Goal: Task Accomplishment & Management: Manage account settings

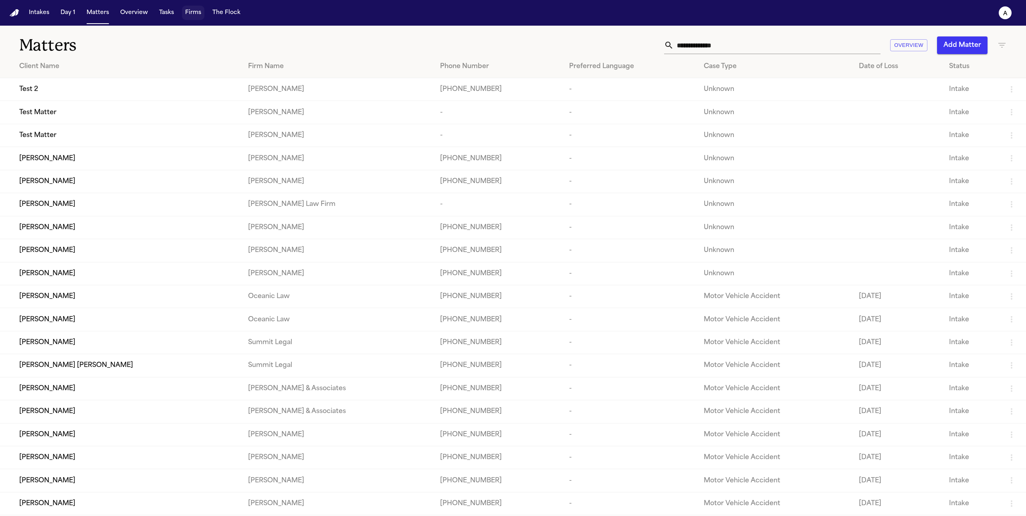
click at [198, 18] on button "Firms" at bounding box center [193, 13] width 22 height 14
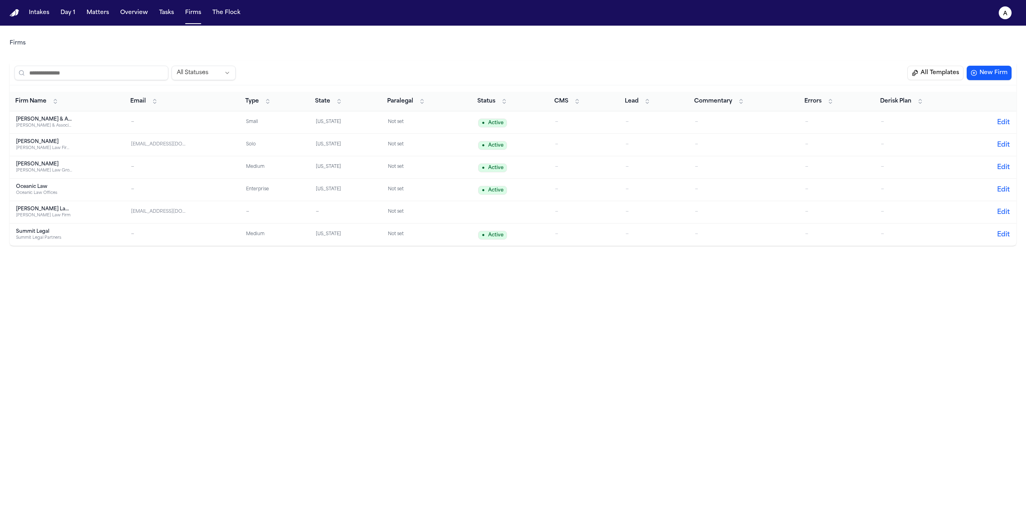
click at [51, 153] on td "Hecht Hecht Law Firm PLLC" at bounding box center [67, 145] width 115 height 22
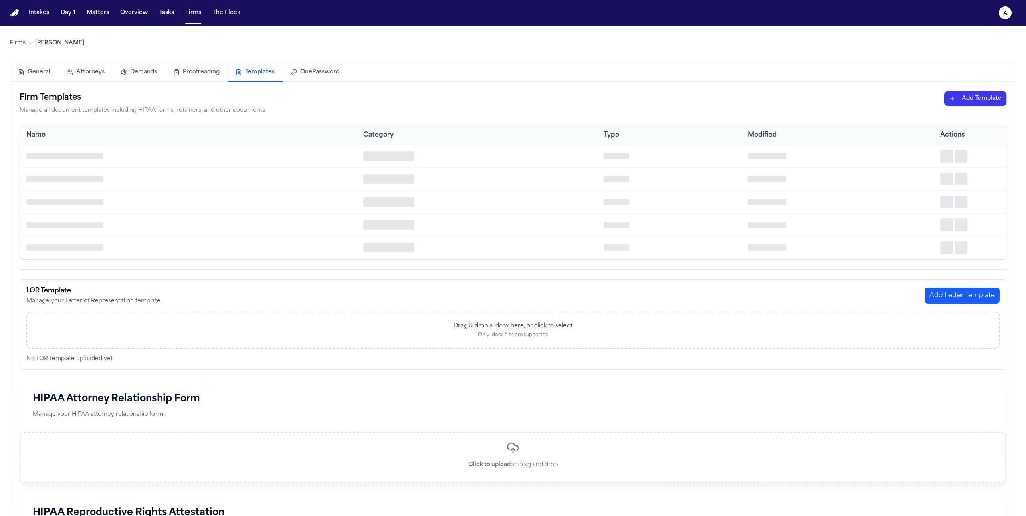
click at [259, 75] on button "Templates" at bounding box center [255, 72] width 55 height 18
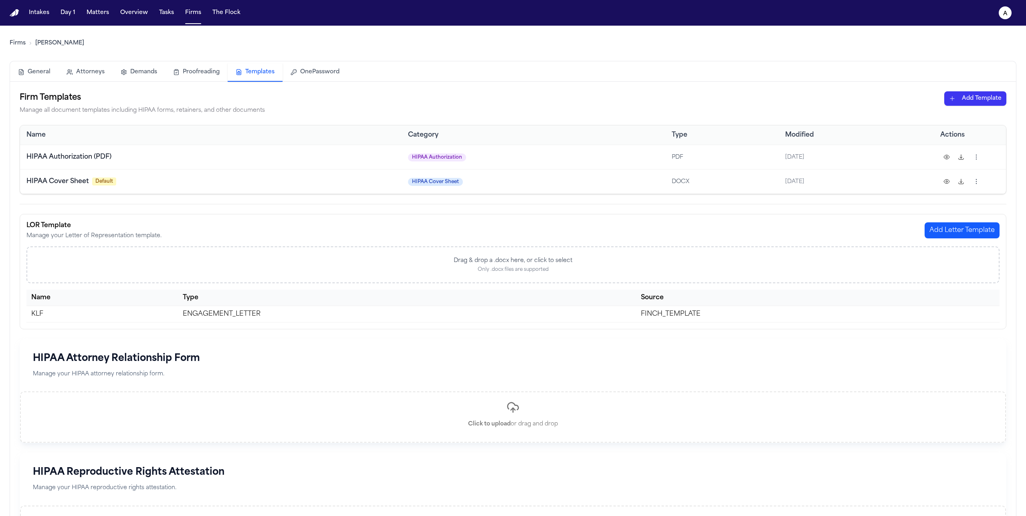
click at [981, 94] on html "Intakes Day 1 Matters Overview Tasks Firms The Flock a Firms Hecht General Atto…" at bounding box center [513, 258] width 1026 height 516
click at [954, 126] on div "HIPAA Authorization (PDF)" at bounding box center [961, 128] width 86 height 13
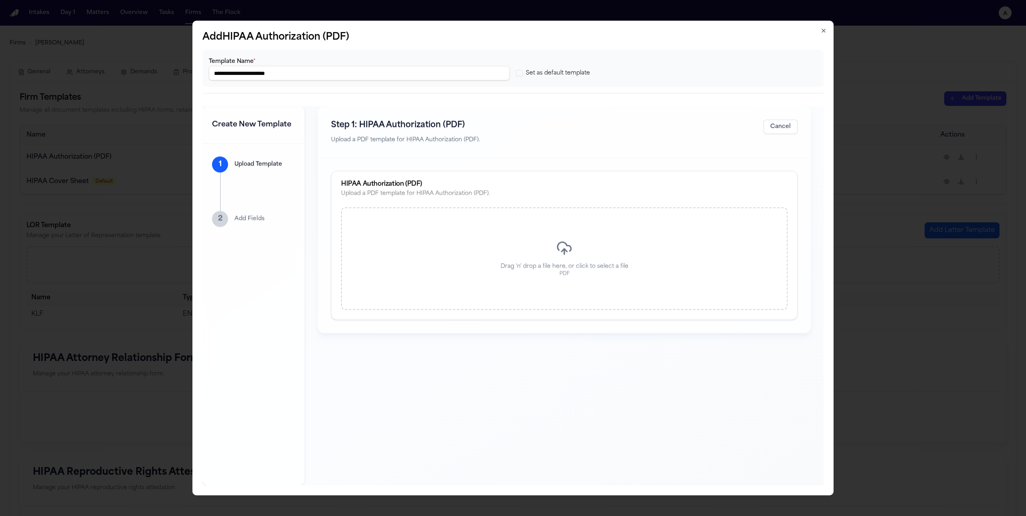
click at [273, 73] on input "**********" at bounding box center [359, 73] width 301 height 14
type input "**********"
click at [558, 269] on p "Drag 'n' drop a file here, or click to select a file" at bounding box center [564, 266] width 128 height 8
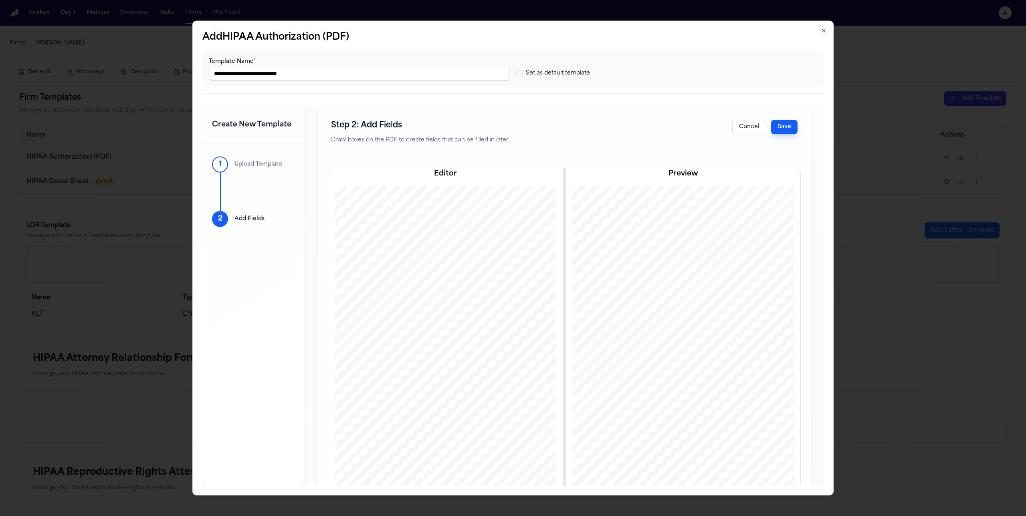
click at [786, 123] on button "Save" at bounding box center [784, 127] width 26 height 14
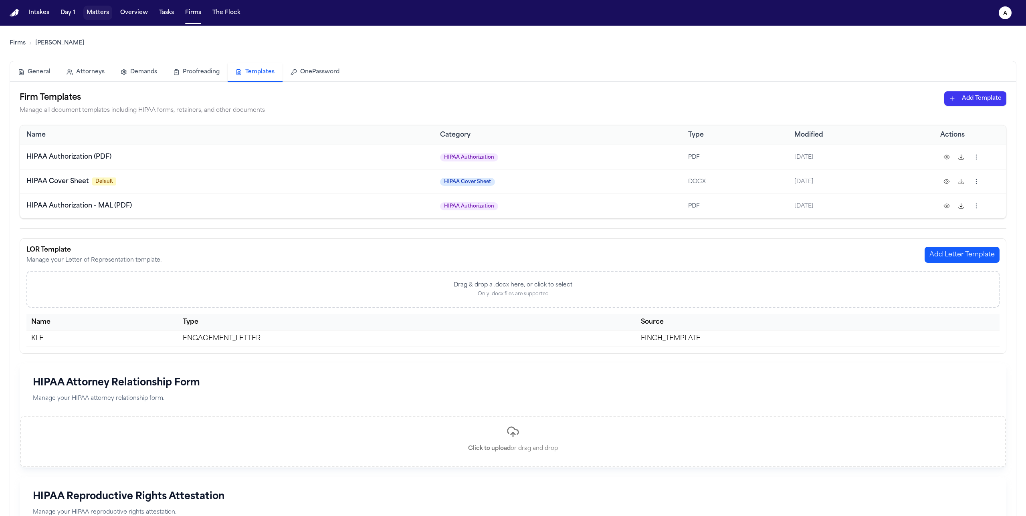
click at [99, 14] on button "Matters" at bounding box center [97, 13] width 29 height 14
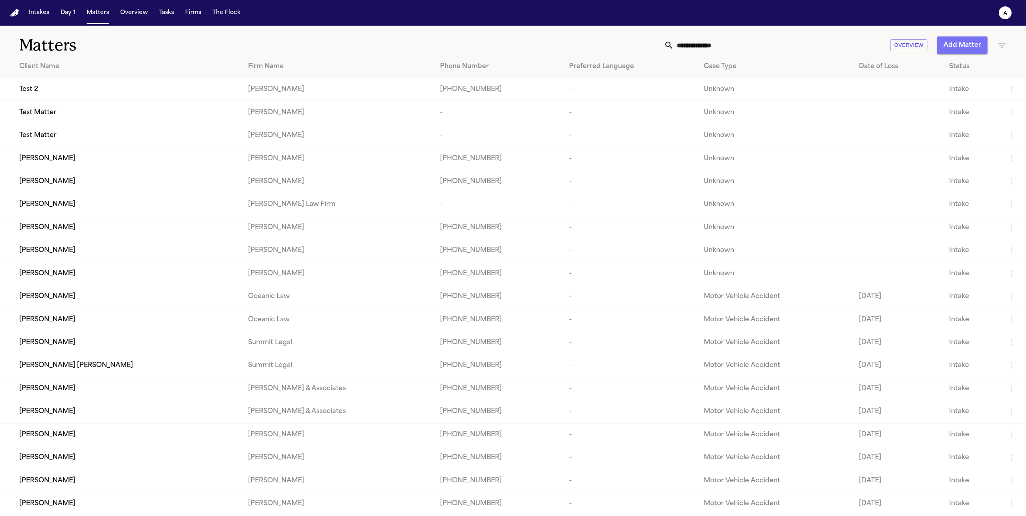
click at [968, 49] on button "Add Matter" at bounding box center [962, 45] width 50 height 18
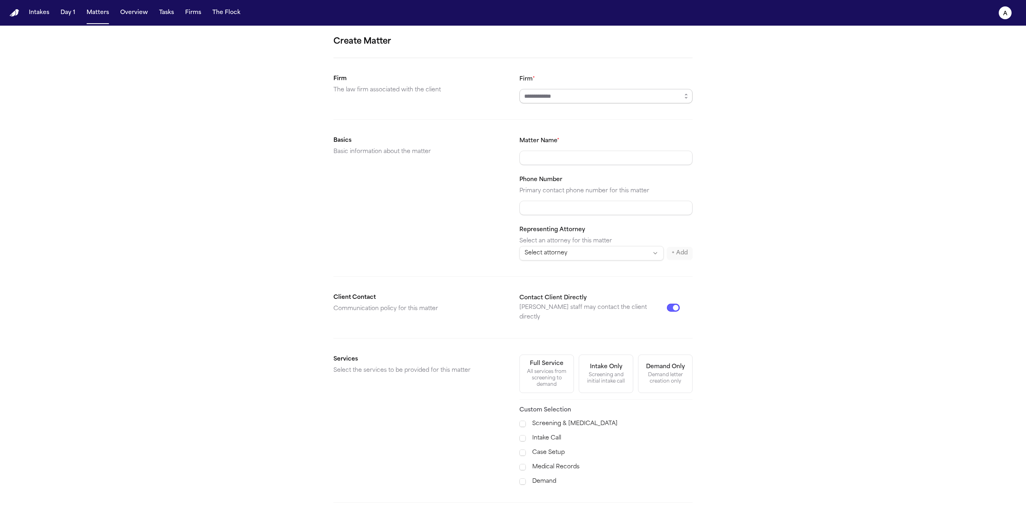
click at [557, 101] on input "Firm *" at bounding box center [605, 96] width 173 height 14
type input "*"
type input "*****"
click at [562, 152] on input "Matter Name *" at bounding box center [605, 158] width 173 height 14
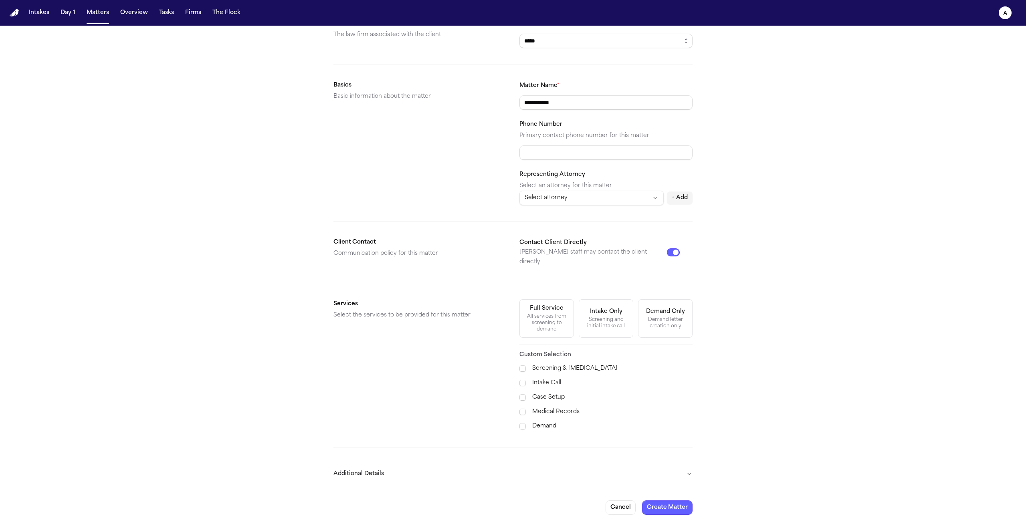
type input "**********"
click at [553, 319] on div "All services from screening to demand" at bounding box center [546, 322] width 44 height 19
click at [666, 500] on button "Create Matter" at bounding box center [667, 507] width 50 height 14
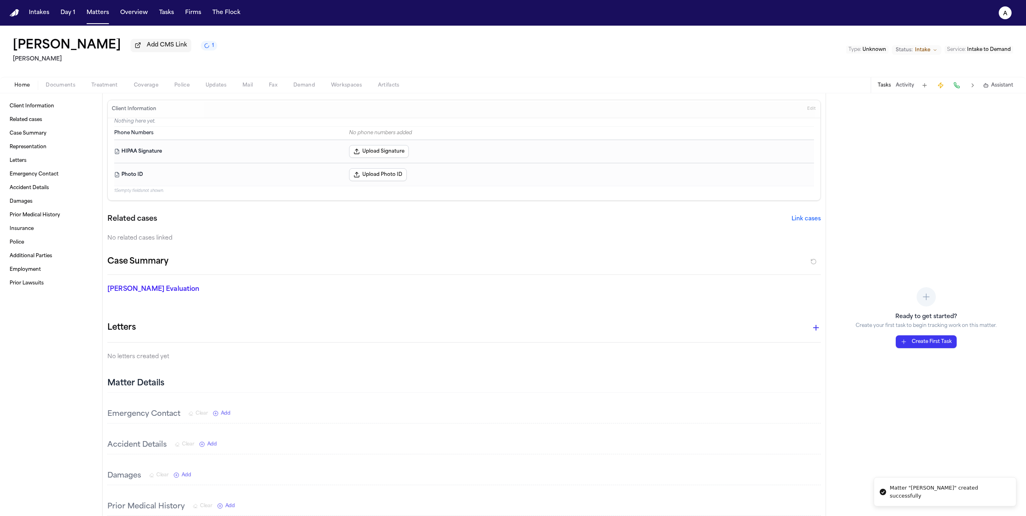
click at [63, 83] on span "Documents" at bounding box center [61, 85] width 30 height 6
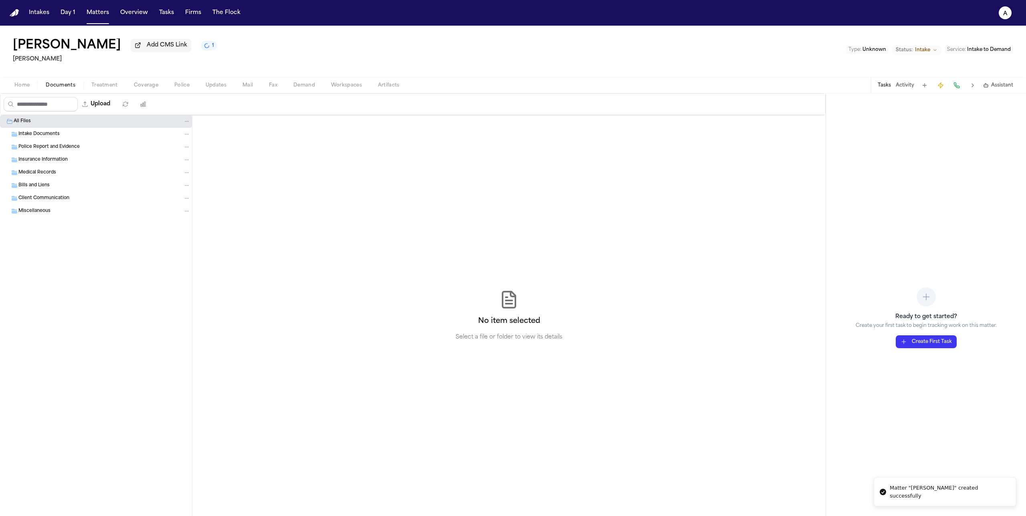
click at [83, 172] on div "Medical Records" at bounding box center [104, 172] width 172 height 7
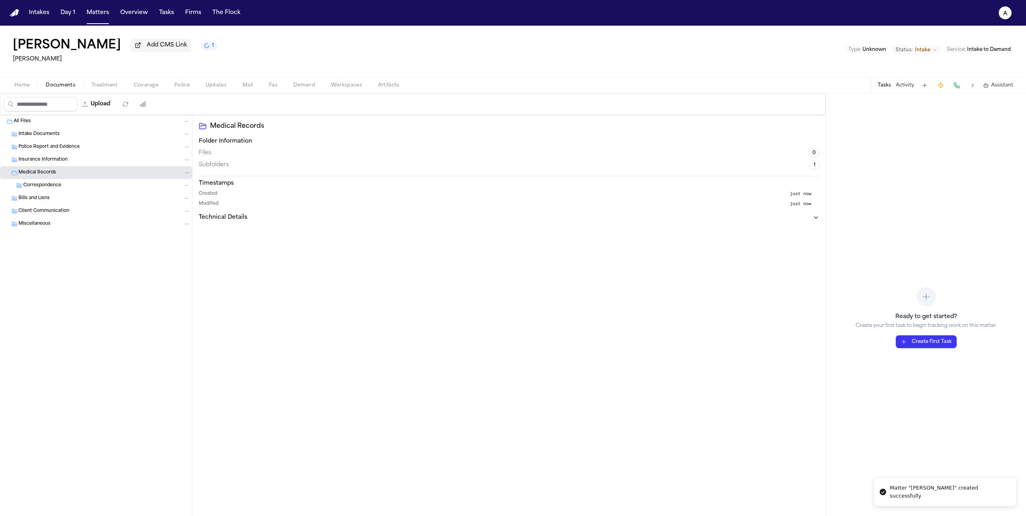
click at [104, 111] on button "Upload" at bounding box center [96, 104] width 37 height 14
select select "**********"
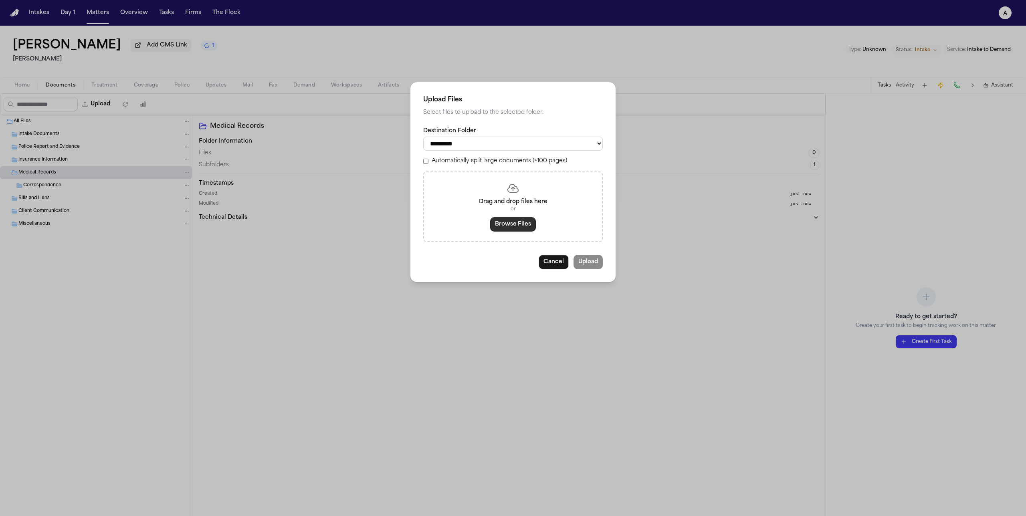
click at [523, 231] on button "Browse Files" at bounding box center [513, 224] width 46 height 14
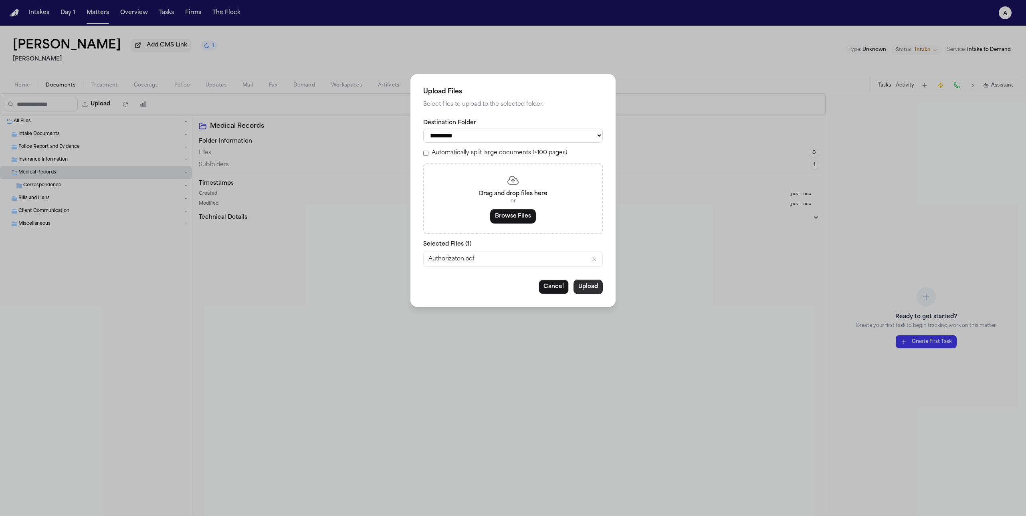
click at [596, 290] on button "Upload" at bounding box center [587, 287] width 29 height 14
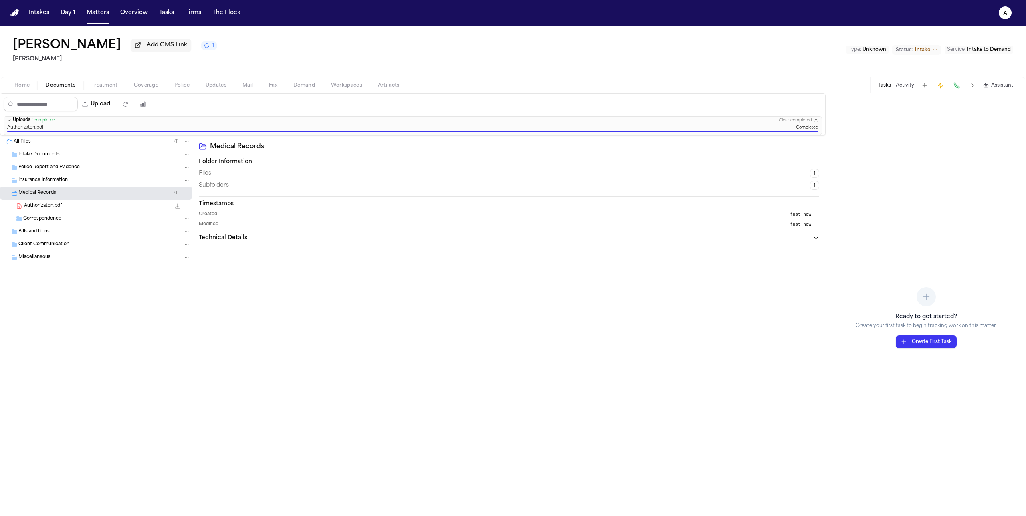
click at [95, 84] on span "Treatment" at bounding box center [104, 85] width 26 height 6
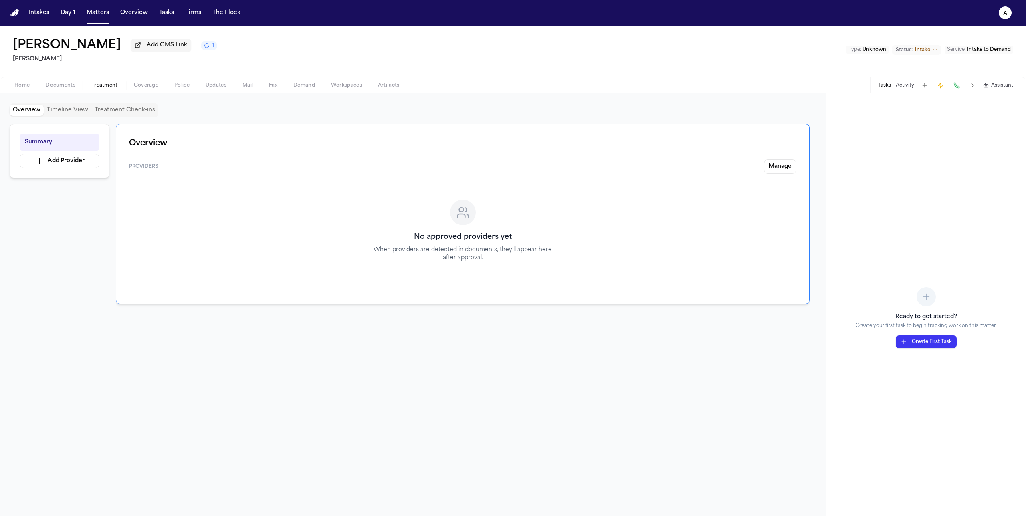
click at [69, 170] on div "Summary Add Provider" at bounding box center [60, 151] width 100 height 54
click at [65, 161] on button "Add Provider" at bounding box center [60, 161] width 80 height 14
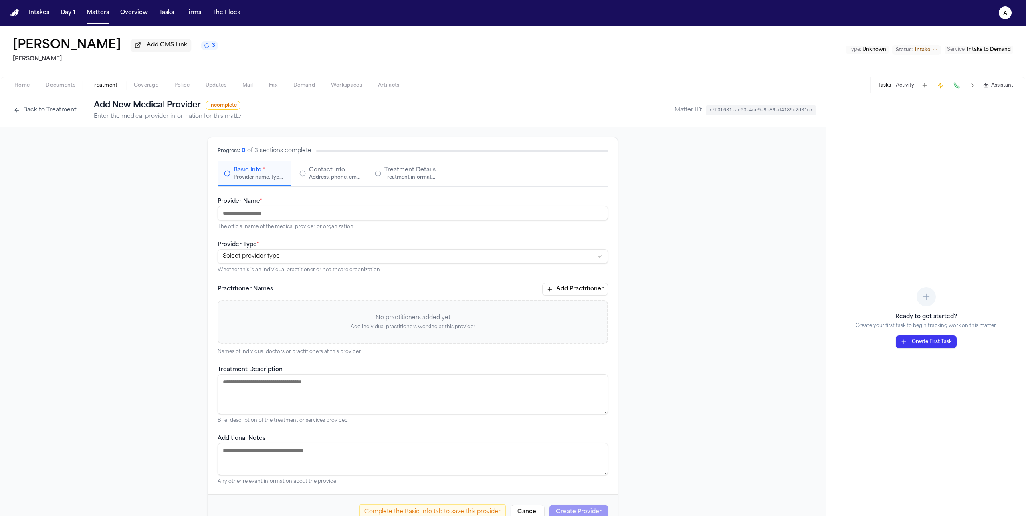
click at [276, 218] on input "Provider Name *" at bounding box center [413, 213] width 390 height 14
paste input "**********"
type input "**********"
click at [284, 259] on html "**********" at bounding box center [513, 258] width 1026 height 516
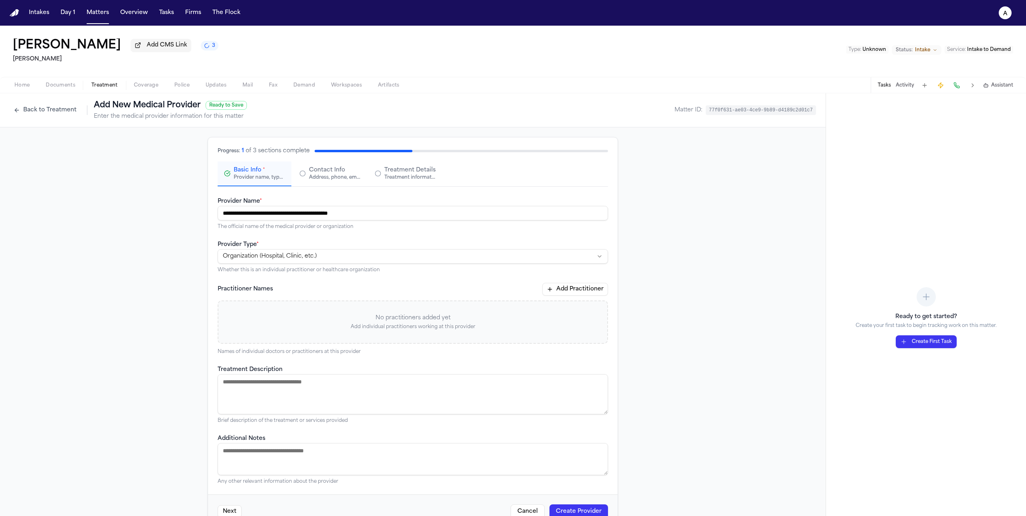
click at [335, 176] on div "Address, phone, email, and other contact details" at bounding box center [334, 177] width 51 height 6
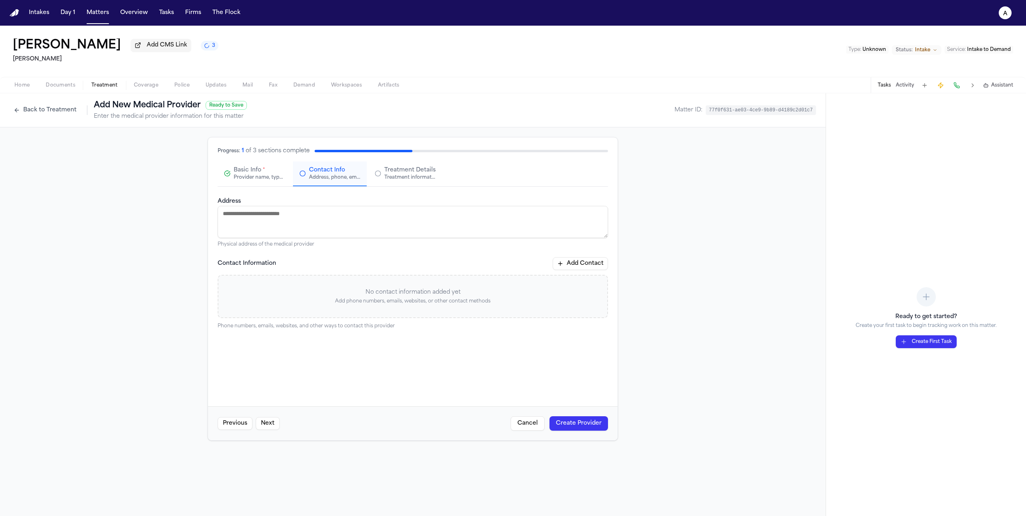
click at [588, 270] on button "Add Contact" at bounding box center [580, 263] width 55 height 13
click at [331, 303] on html "Intakes Day 1 Matters Overview Tasks Firms The Flock a Dorene Adams Add CMS Lin…" at bounding box center [513, 258] width 1026 height 516
select select "***"
click at [389, 304] on input at bounding box center [412, 298] width 122 height 14
type input "**********"
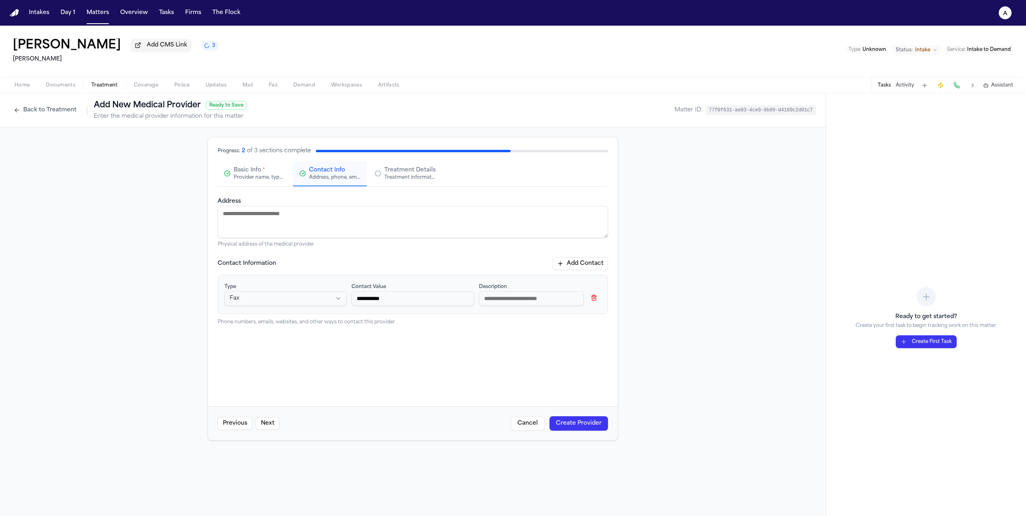
click at [583, 427] on button "Create Provider" at bounding box center [578, 423] width 58 height 14
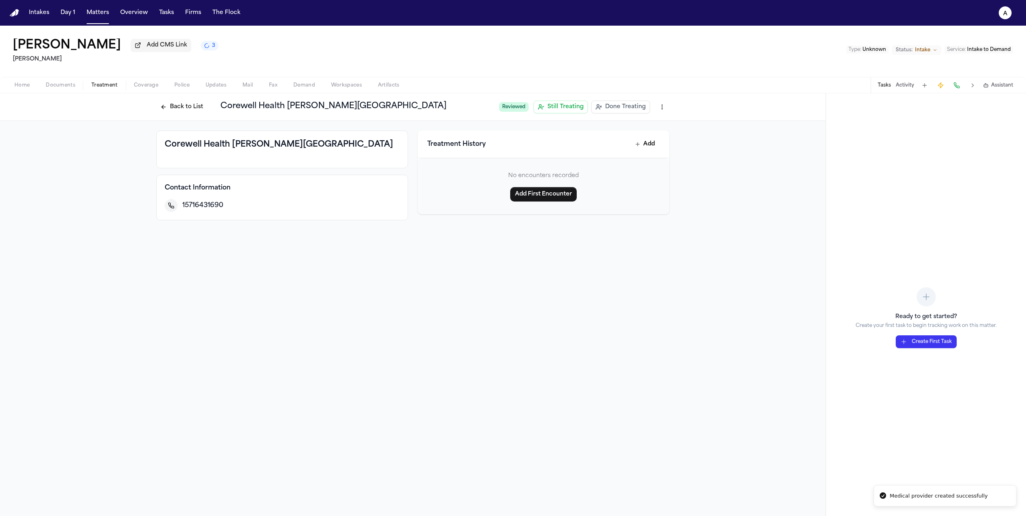
click at [182, 109] on button "Back to List" at bounding box center [181, 107] width 51 height 13
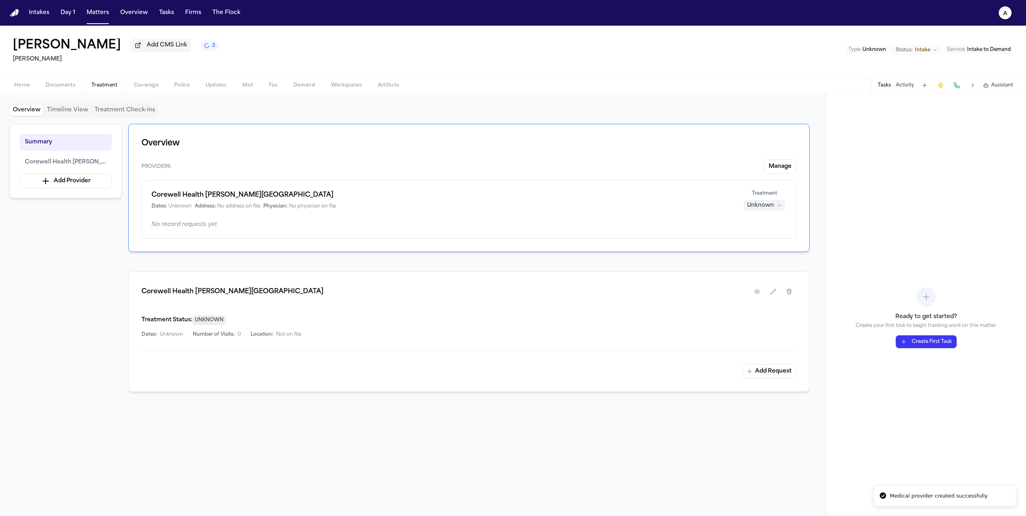
scroll to position [12, 0]
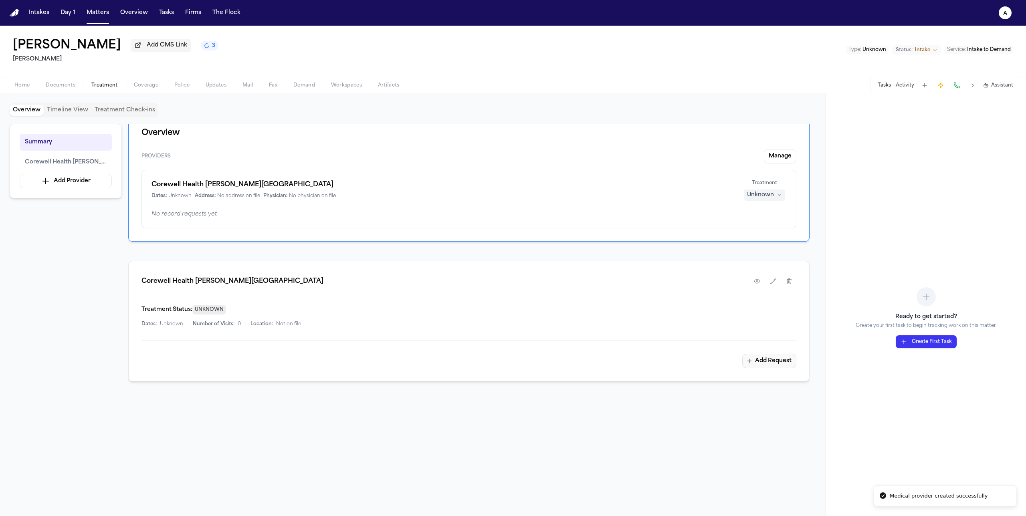
click at [777, 367] on button "Add Request" at bounding box center [769, 361] width 54 height 14
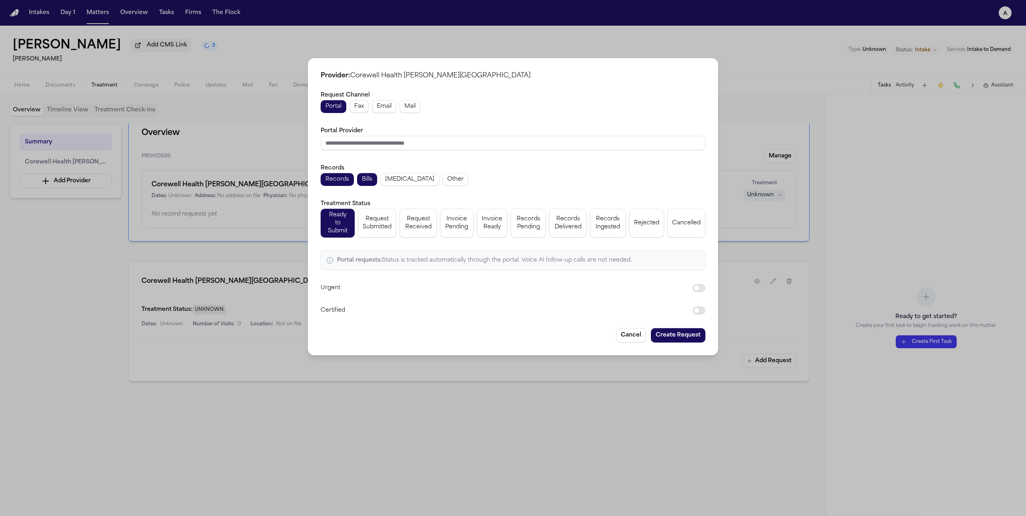
click at [369, 106] on div "Portal Fax Email Mail" at bounding box center [513, 106] width 385 height 13
click at [363, 108] on span "Fax" at bounding box center [359, 107] width 10 height 8
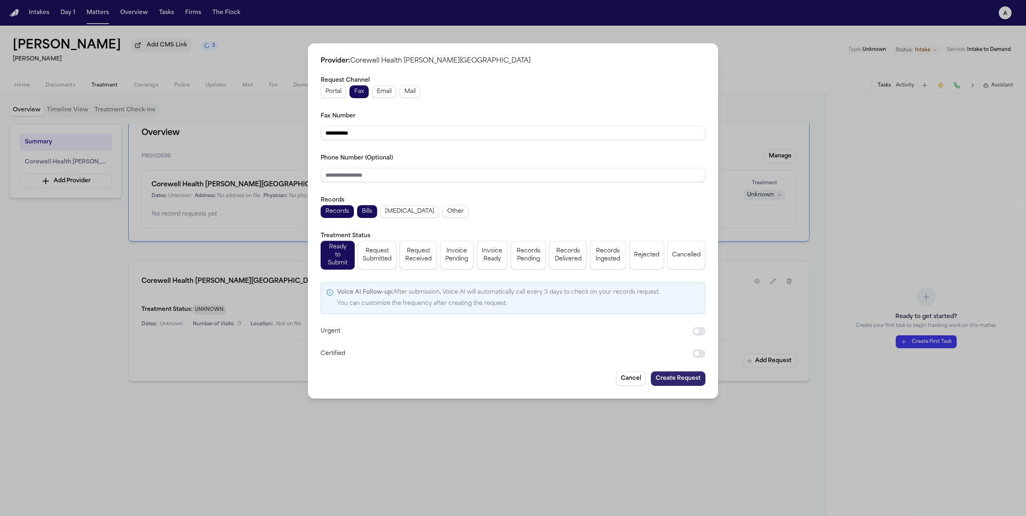
click at [690, 375] on button "Create Request" at bounding box center [678, 378] width 54 height 14
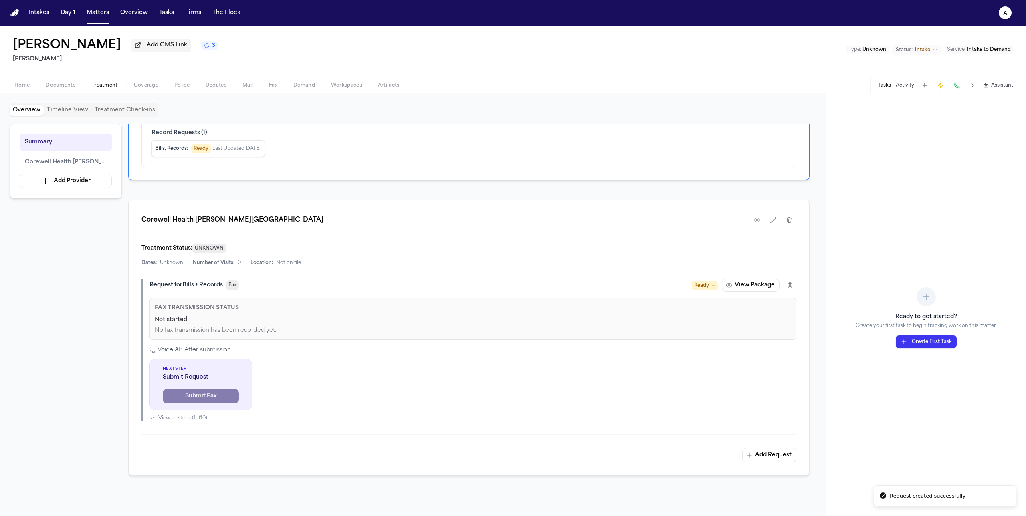
scroll to position [118, 0]
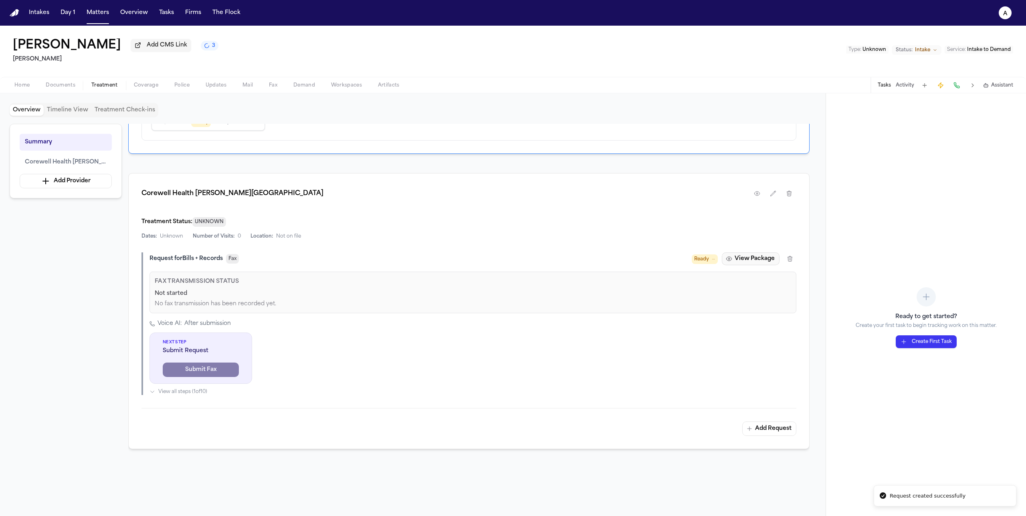
click at [766, 262] on button "View Package" at bounding box center [751, 258] width 58 height 13
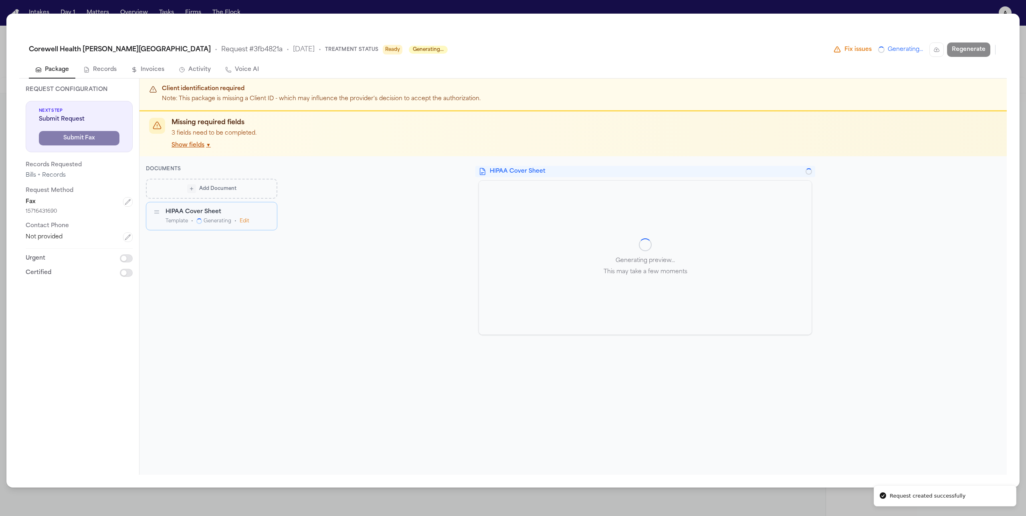
click at [234, 190] on span "Add Document" at bounding box center [217, 189] width 37 height 6
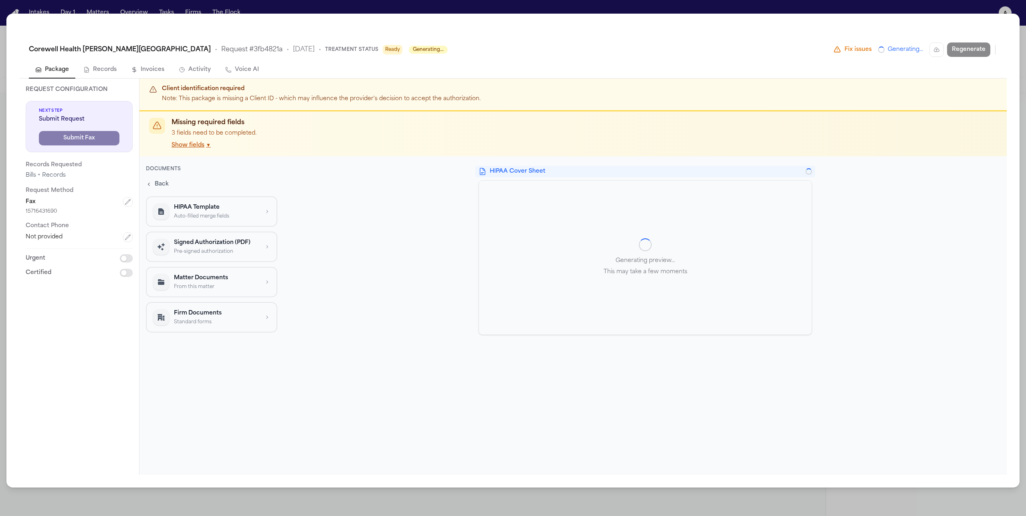
click at [235, 244] on p "Signed Authorization (PDF)" at bounding box center [216, 243] width 85 height 8
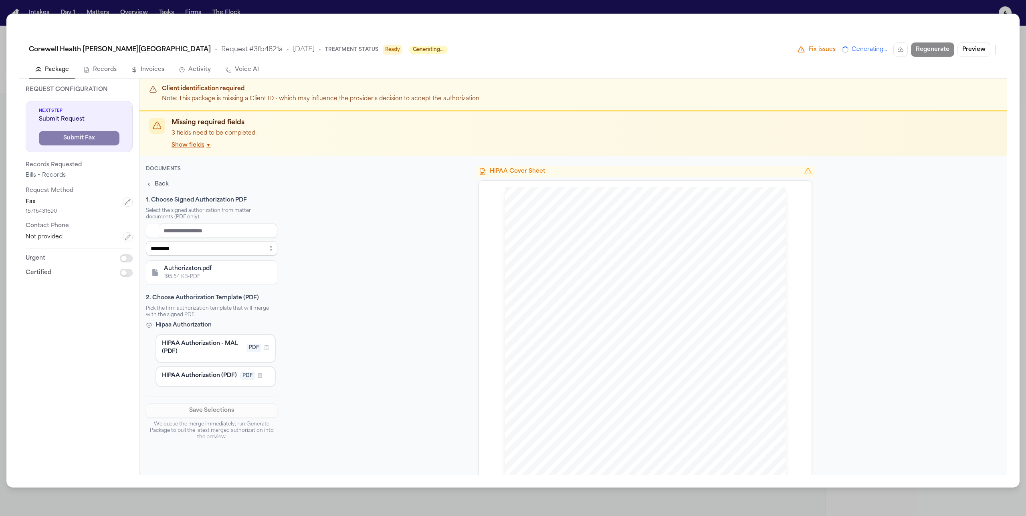
click at [236, 279] on div "195.54 KB • PDF" at bounding box center [218, 277] width 108 height 6
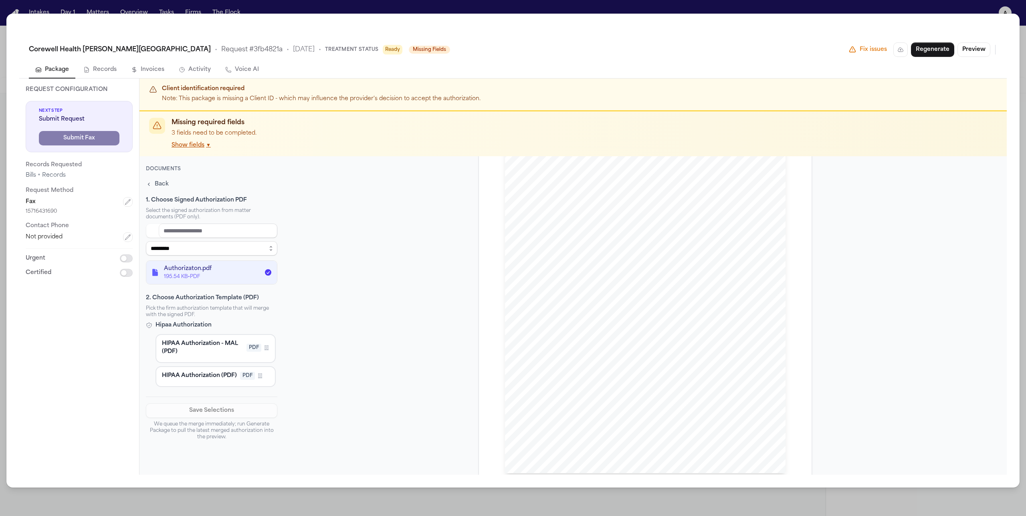
scroll to position [88, 0]
click at [209, 354] on span "HIPAA Authorization - MAL (PDF)" at bounding box center [202, 348] width 81 height 16
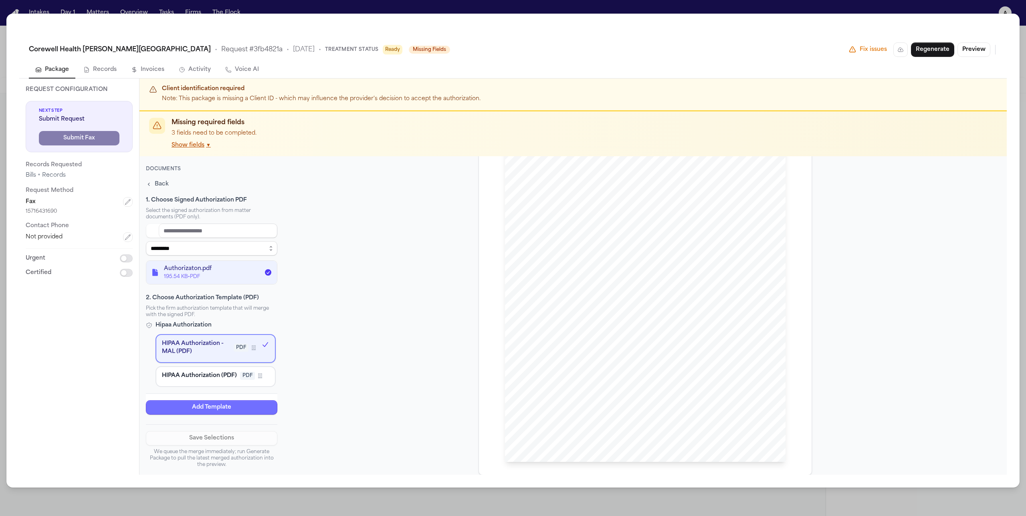
click at [221, 407] on button "Add Template" at bounding box center [211, 407] width 131 height 14
click at [228, 441] on button "Save Selections" at bounding box center [211, 438] width 131 height 14
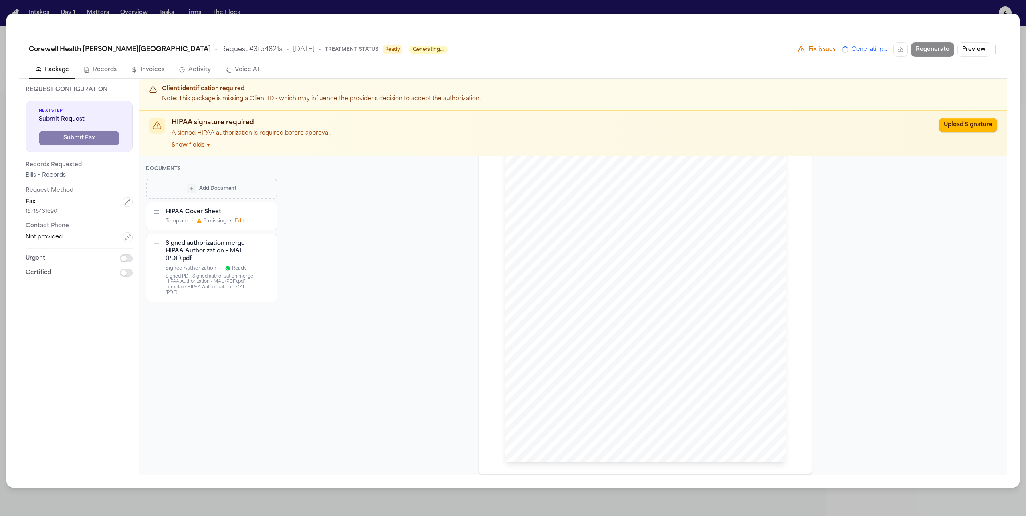
scroll to position [470, 0]
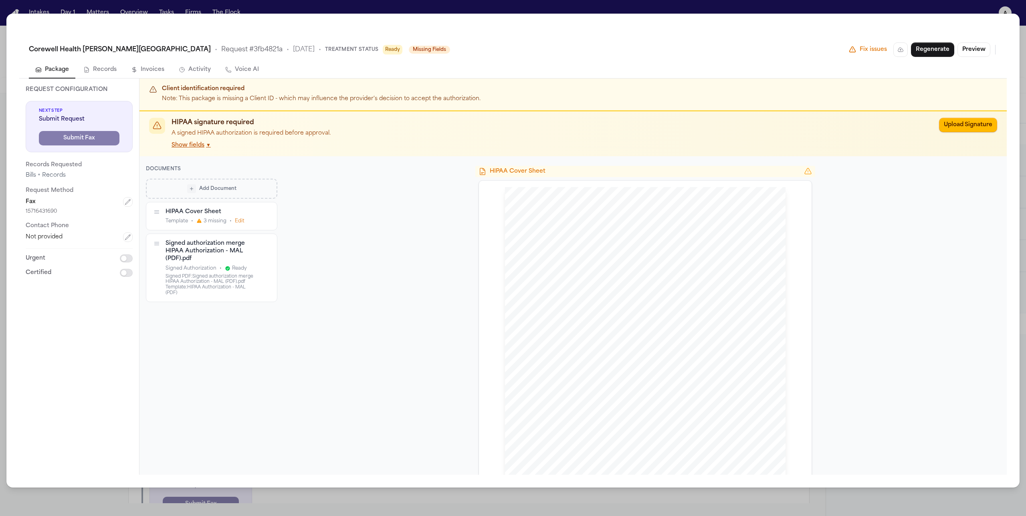
click at [222, 183] on button "Add Document" at bounding box center [211, 189] width 131 height 20
click at [220, 244] on p "Signed Authorization (PDF)" at bounding box center [216, 243] width 85 height 8
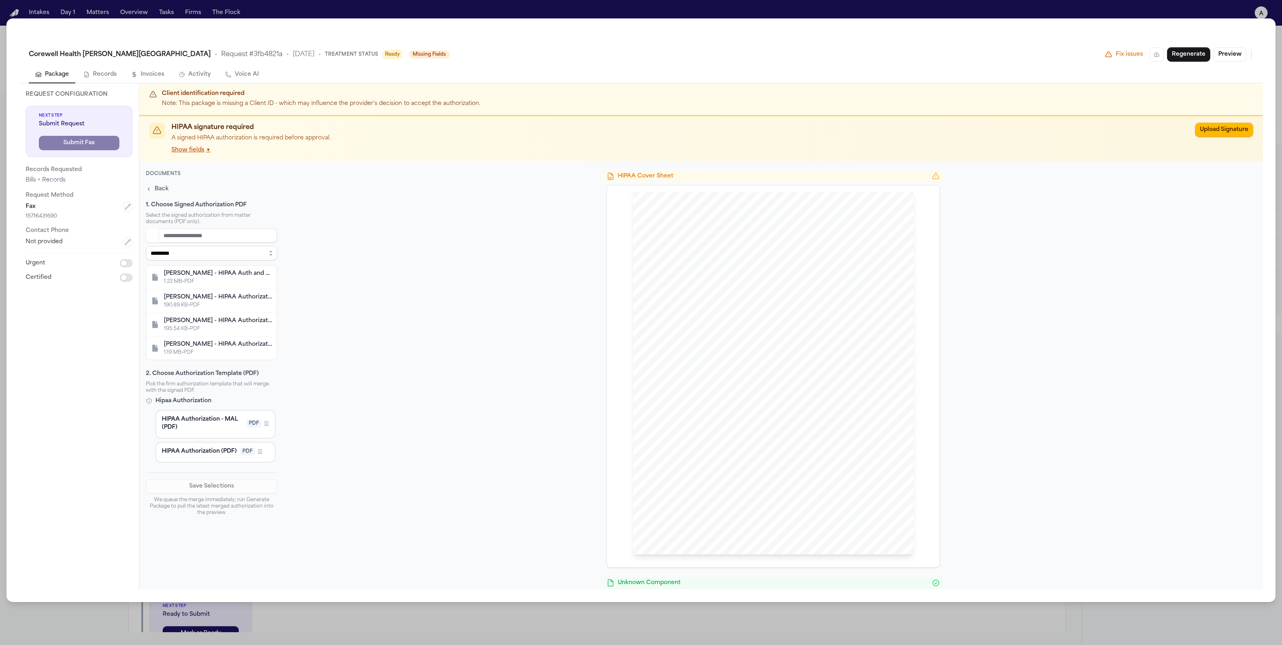
click at [210, 294] on div "[PERSON_NAME] - HIPAA Authorization - [DATE]" at bounding box center [218, 297] width 108 height 8
click at [205, 428] on span "HIPAA Authorization - MAL (PDF)" at bounding box center [202, 423] width 81 height 16
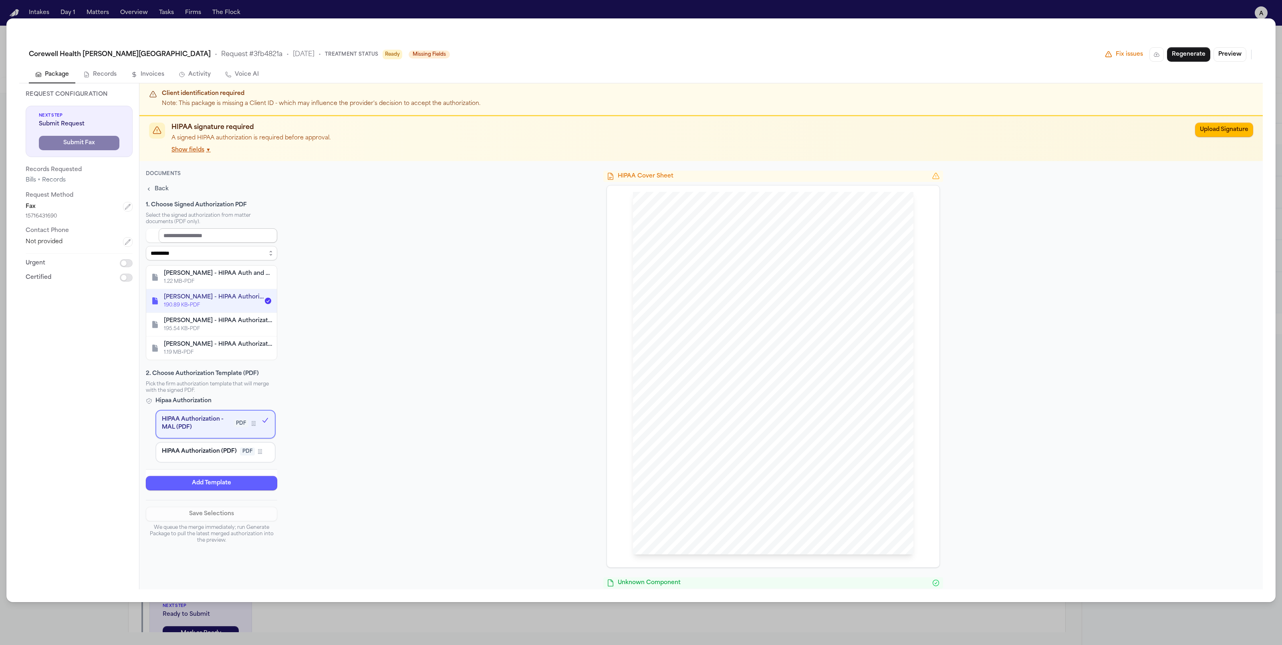
click at [198, 235] on input at bounding box center [218, 235] width 119 height 14
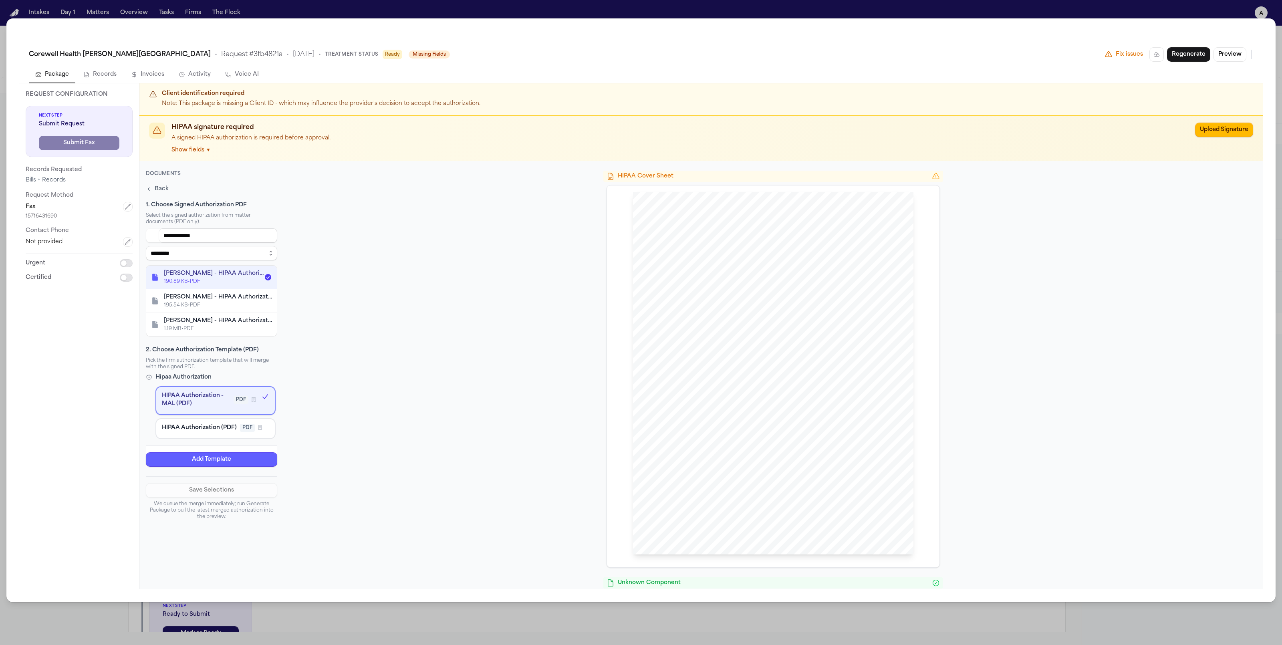
type input "**********"
drag, startPoint x: 265, startPoint y: 350, endPoint x: 146, endPoint y: 348, distance: 118.6
click at [146, 348] on h4 "2. Choose Authorization Template (PDF)" at bounding box center [211, 350] width 131 height 8
copy h4 "2. Choose Authorization Template (PDF)"
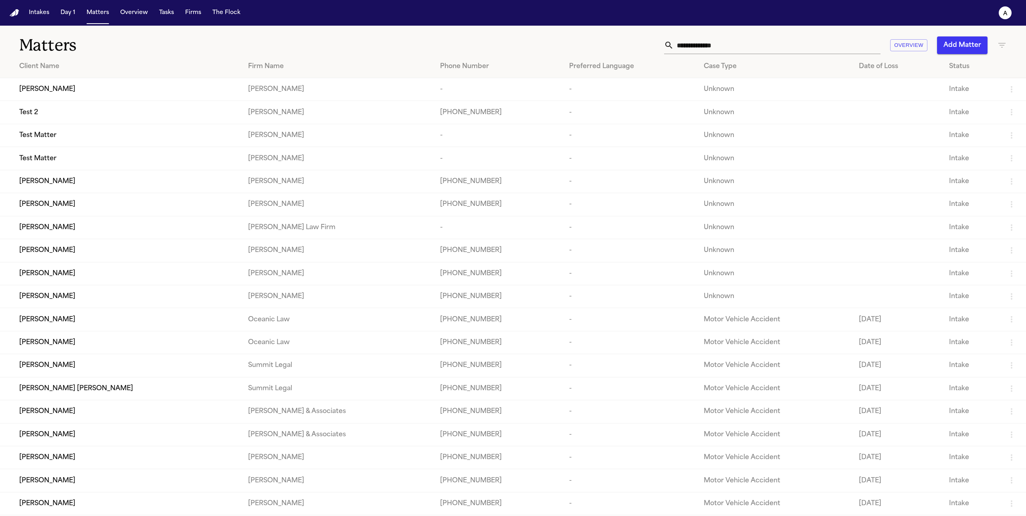
click at [92, 84] on td "[PERSON_NAME]" at bounding box center [121, 89] width 242 height 23
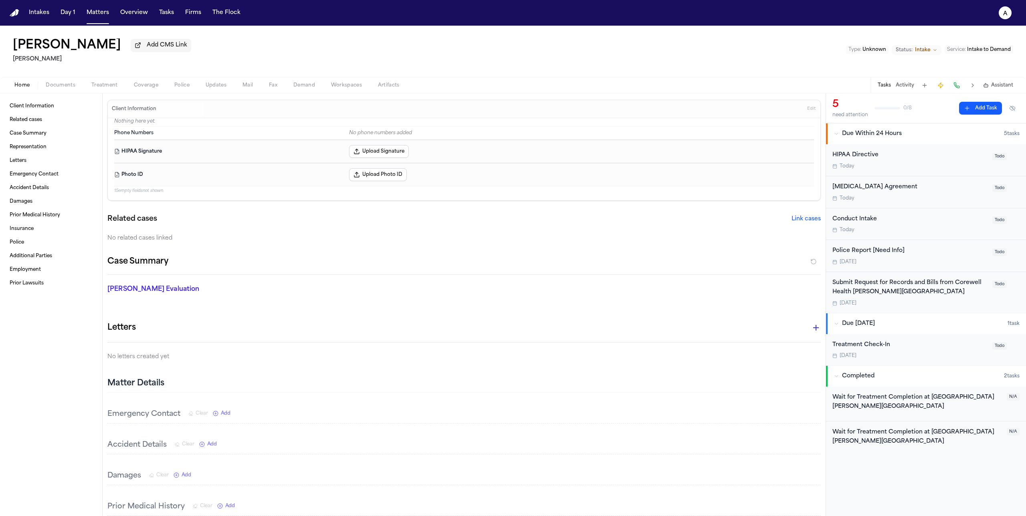
click at [75, 87] on button "Documents" at bounding box center [61, 86] width 46 height 10
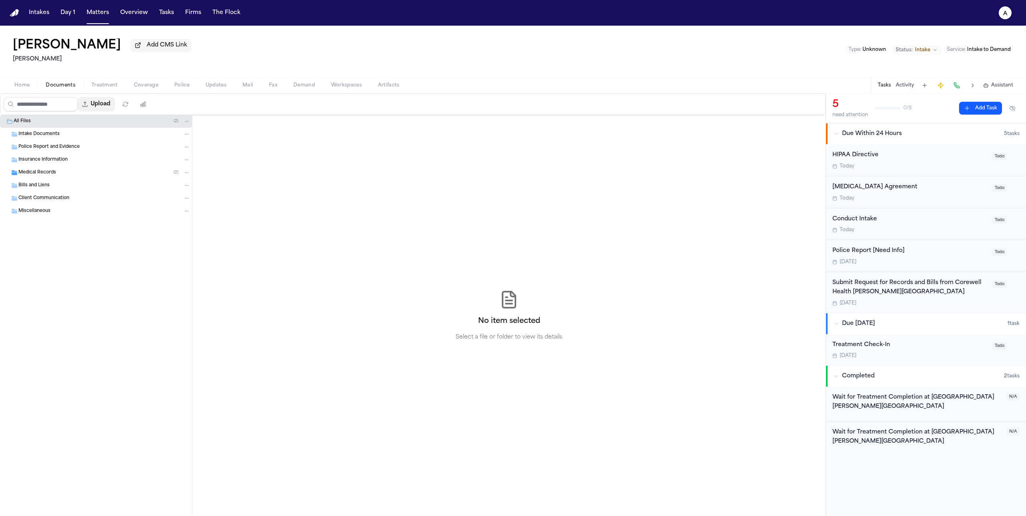
click at [110, 102] on button "Upload" at bounding box center [96, 104] width 37 height 14
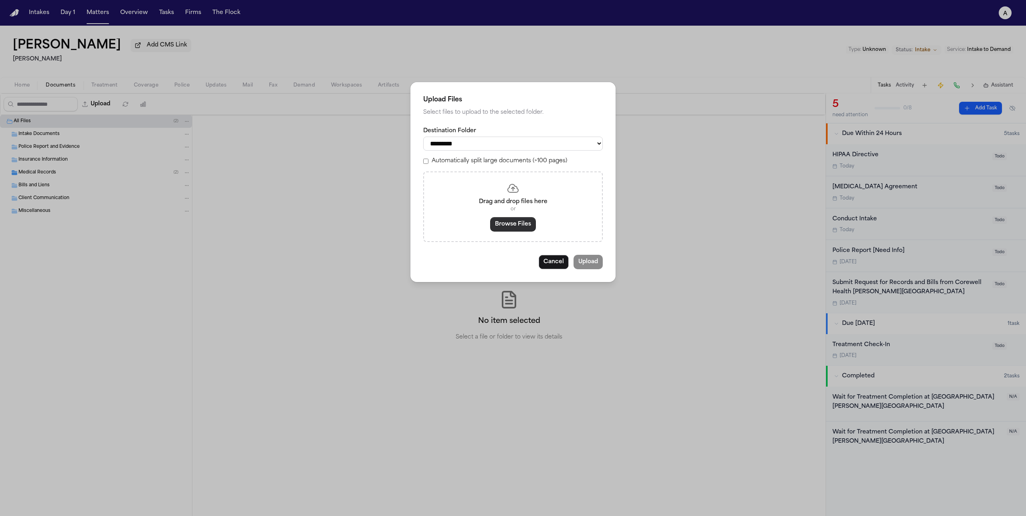
click at [526, 231] on button "Browse Files" at bounding box center [513, 224] width 46 height 14
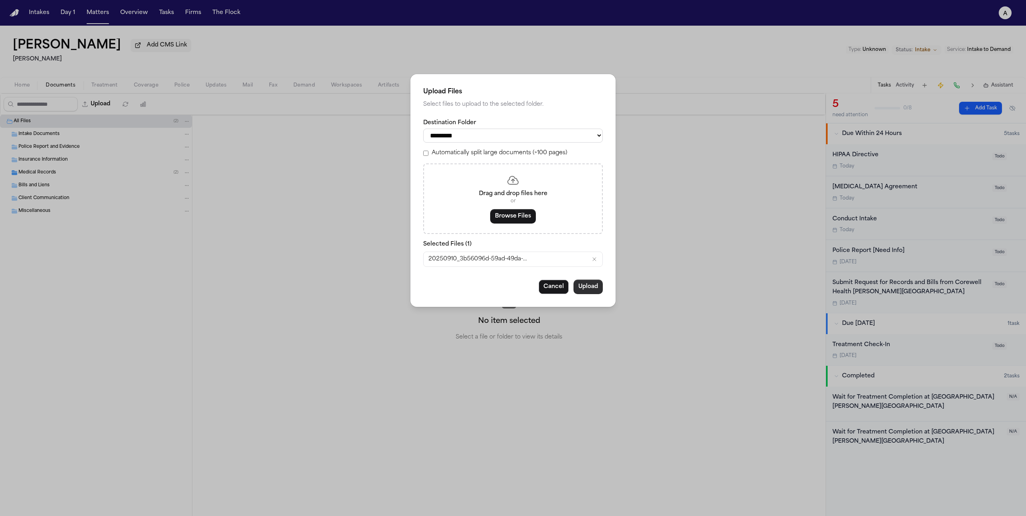
click at [600, 292] on button "Upload" at bounding box center [587, 287] width 29 height 14
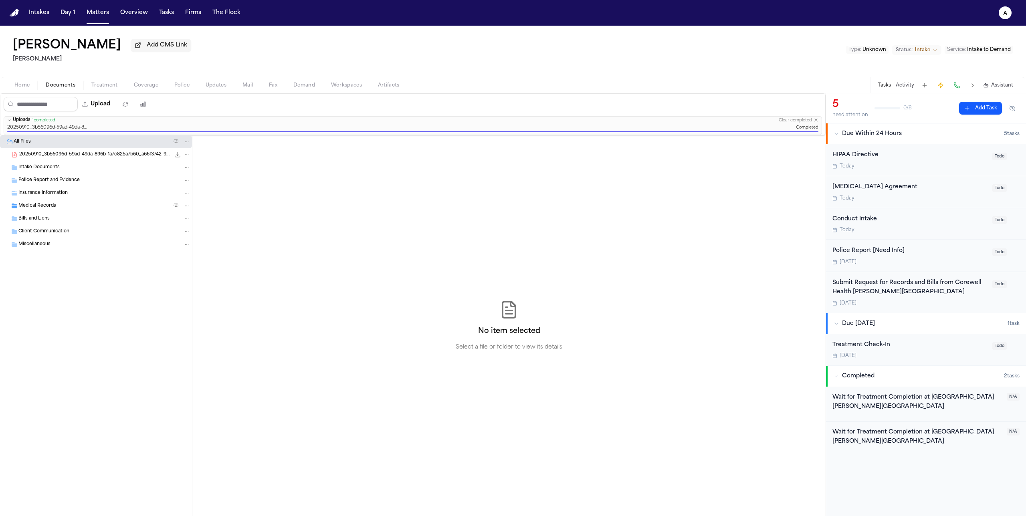
click at [108, 86] on span "Treatment" at bounding box center [104, 85] width 26 height 6
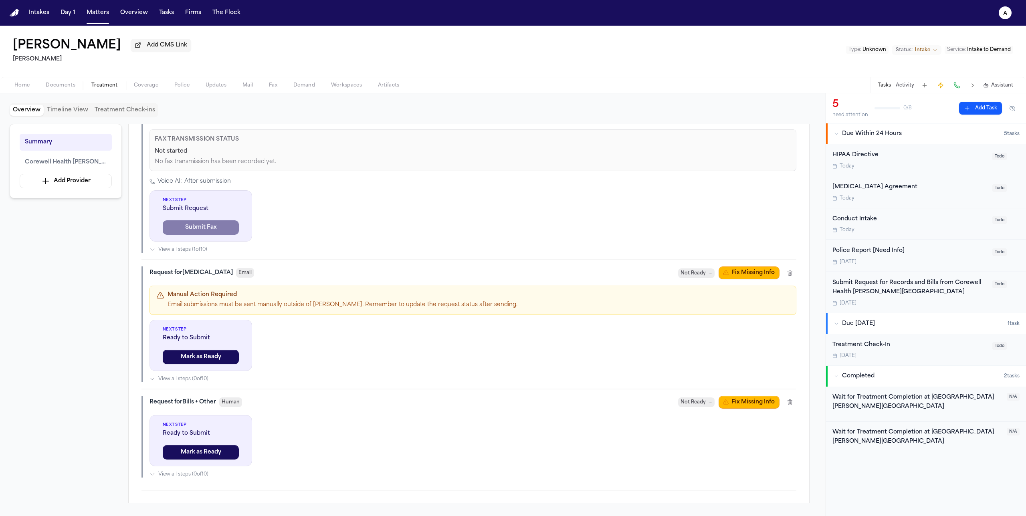
scroll to position [354, 0]
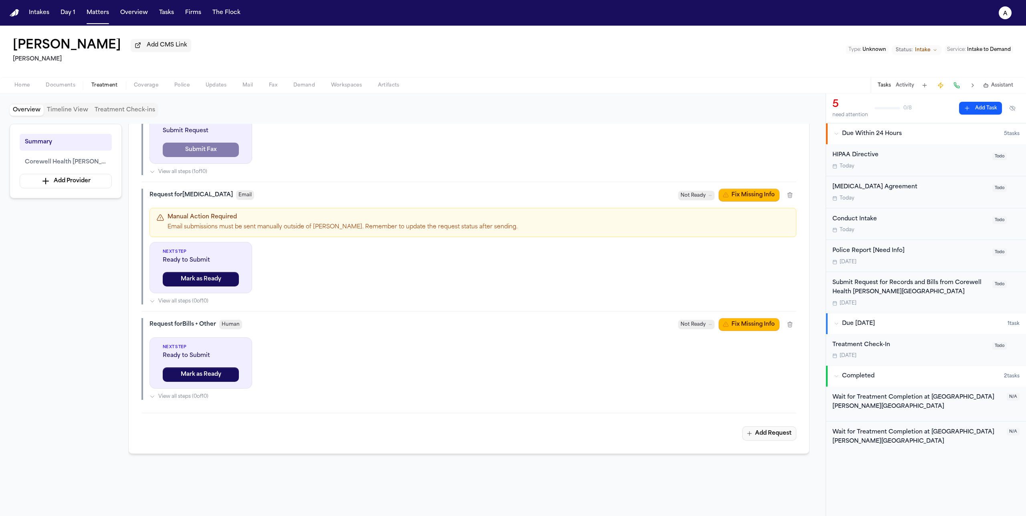
click at [765, 438] on button "Add Request" at bounding box center [769, 433] width 54 height 14
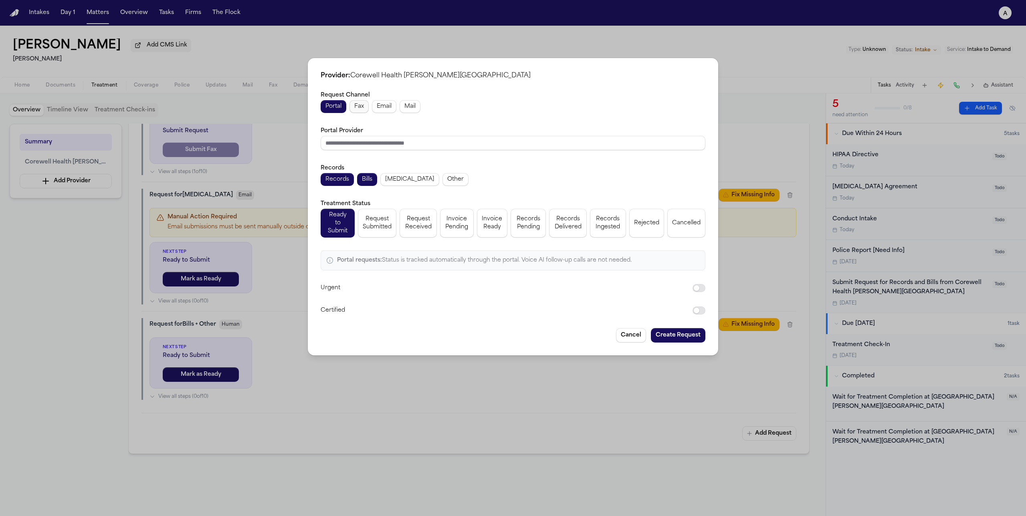
click at [358, 111] on span "Fax" at bounding box center [359, 107] width 10 height 8
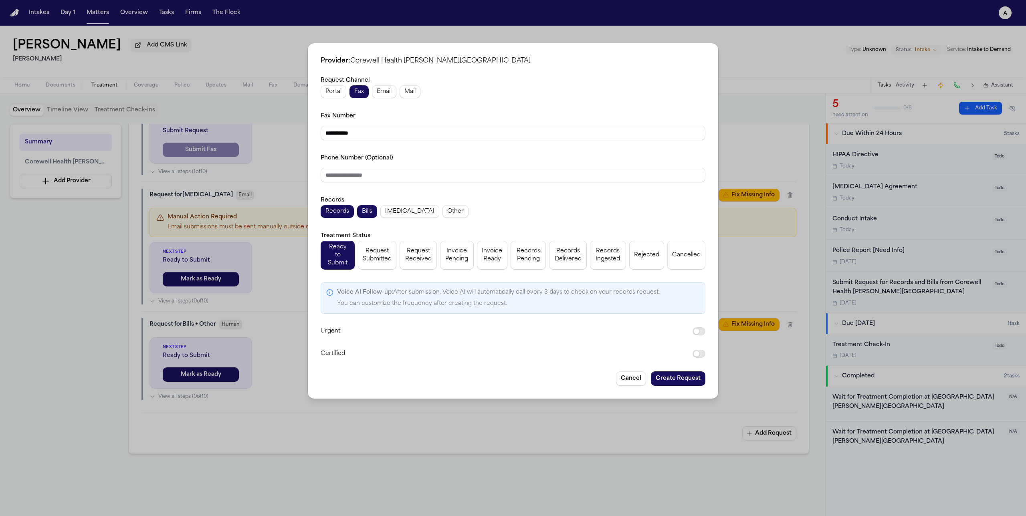
click at [697, 374] on button "Create Request" at bounding box center [678, 378] width 54 height 14
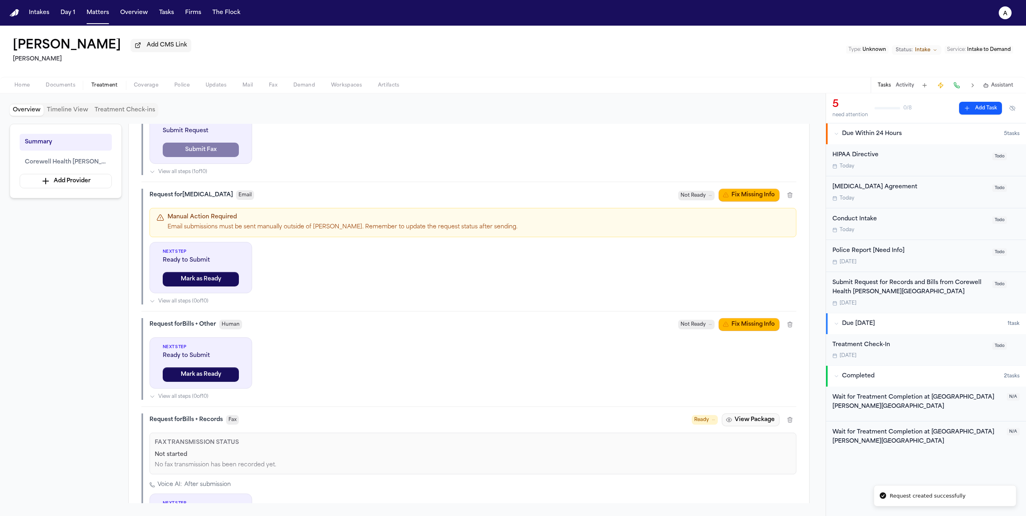
click at [756, 424] on button "View Package" at bounding box center [751, 419] width 58 height 13
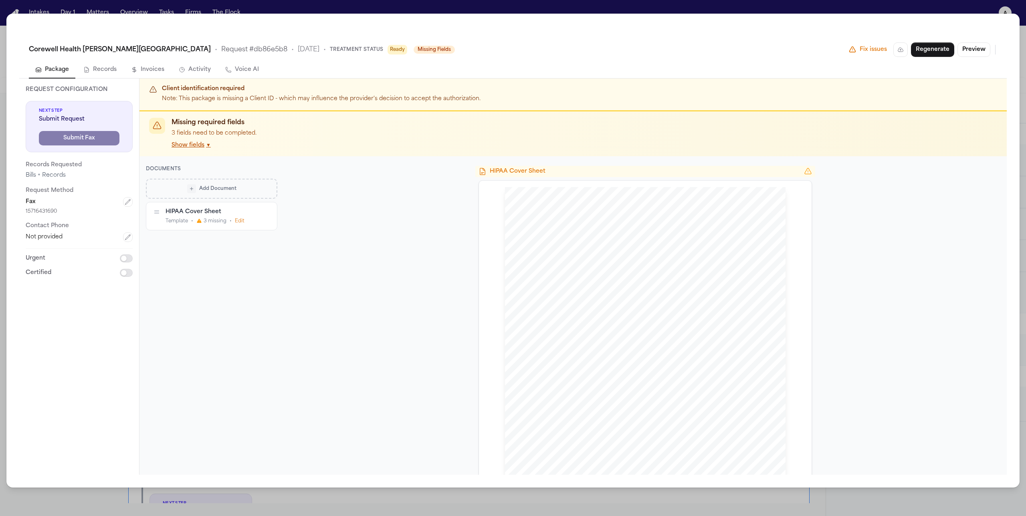
click at [227, 191] on span "Add Document" at bounding box center [217, 189] width 37 height 6
click at [244, 253] on p "Pre-signed authorization" at bounding box center [216, 251] width 85 height 6
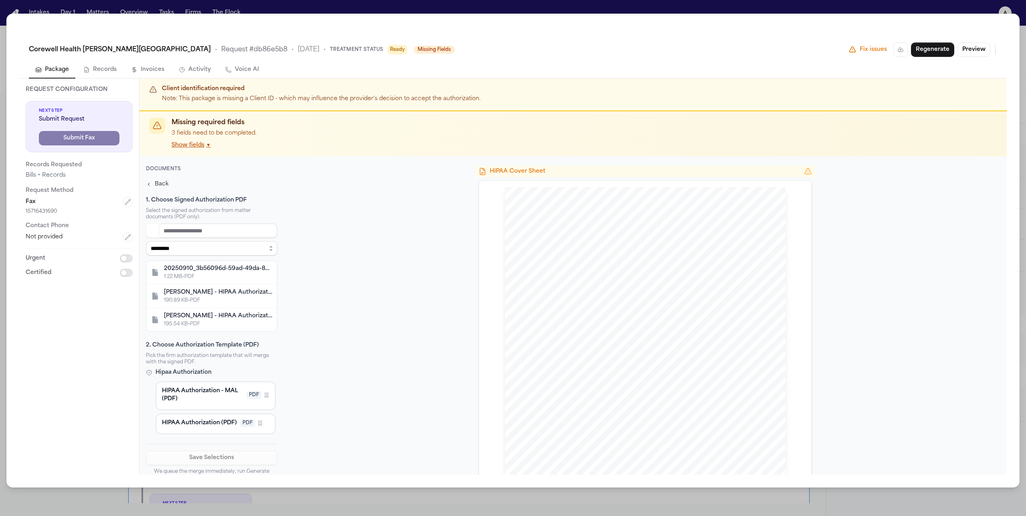
click at [233, 269] on div "20250910_3b56096d-59ad-49da-896b-1a7c825a7b60_a66f3742-9828-4769-9ad0-46a6a79fd…" at bounding box center [218, 269] width 108 height 8
click at [197, 392] on span "HIPAA Authorization - MAL (PDF)" at bounding box center [202, 395] width 81 height 16
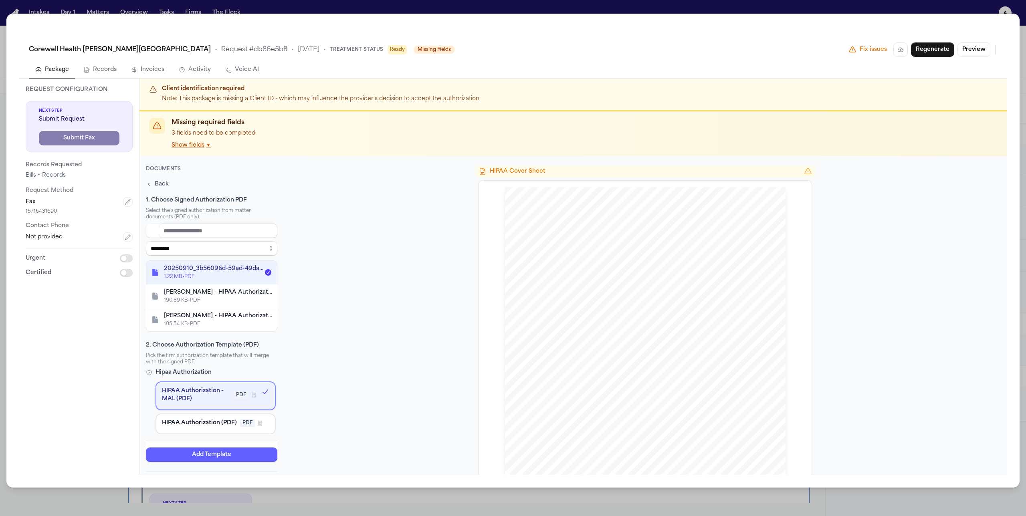
scroll to position [56, 0]
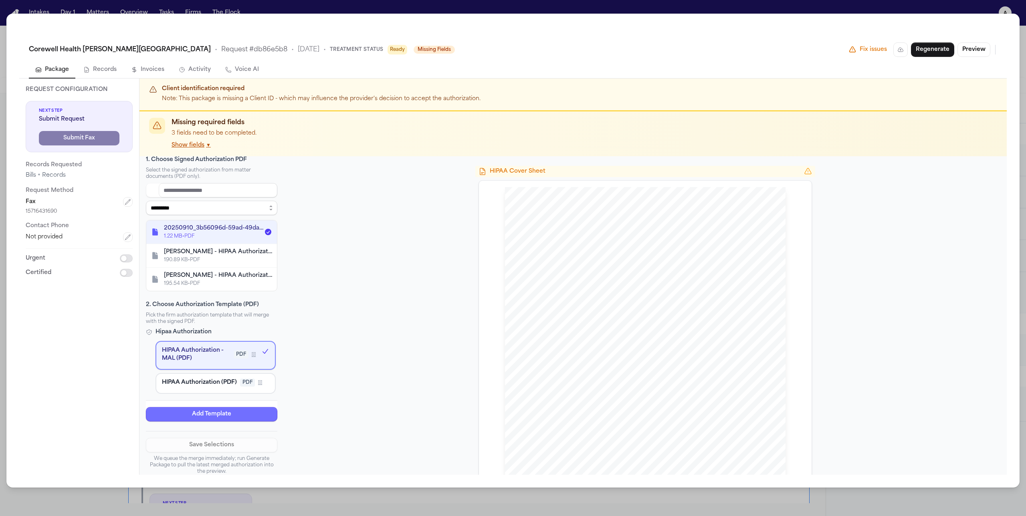
click at [228, 418] on button "Add Template" at bounding box center [211, 414] width 131 height 14
click at [225, 445] on button "Save Selections" at bounding box center [211, 445] width 131 height 14
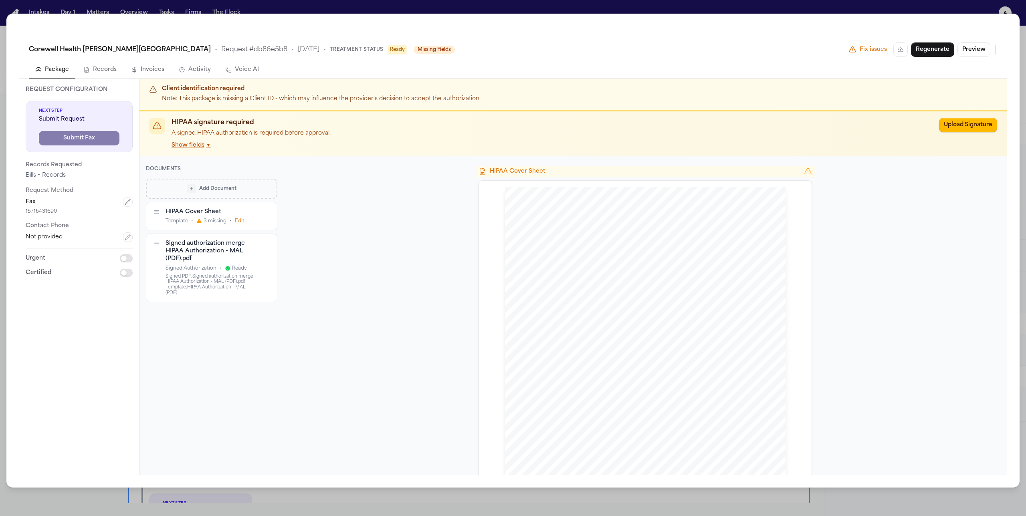
click at [239, 267] on span "Ready" at bounding box center [239, 268] width 15 height 6
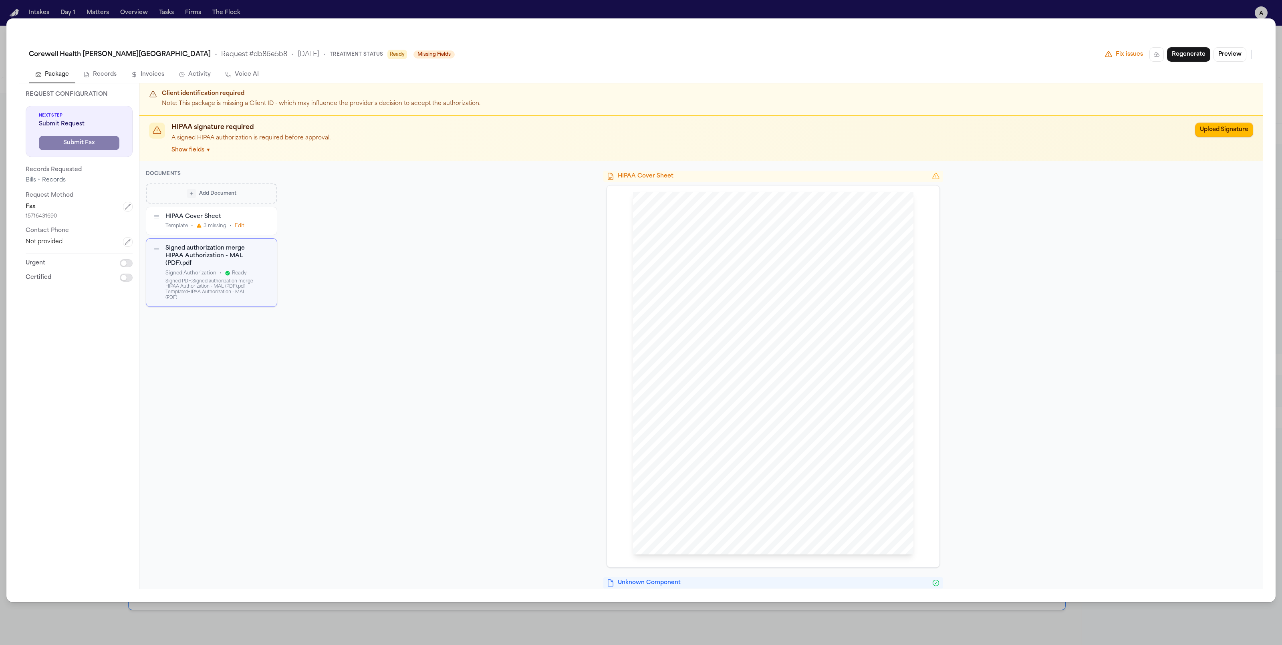
scroll to position [354, 0]
click at [214, 196] on div "Add Document" at bounding box center [211, 193] width 120 height 9
click at [217, 259] on button "Signed Authorization (PDF) Pre-signed authorization" at bounding box center [211, 251] width 131 height 30
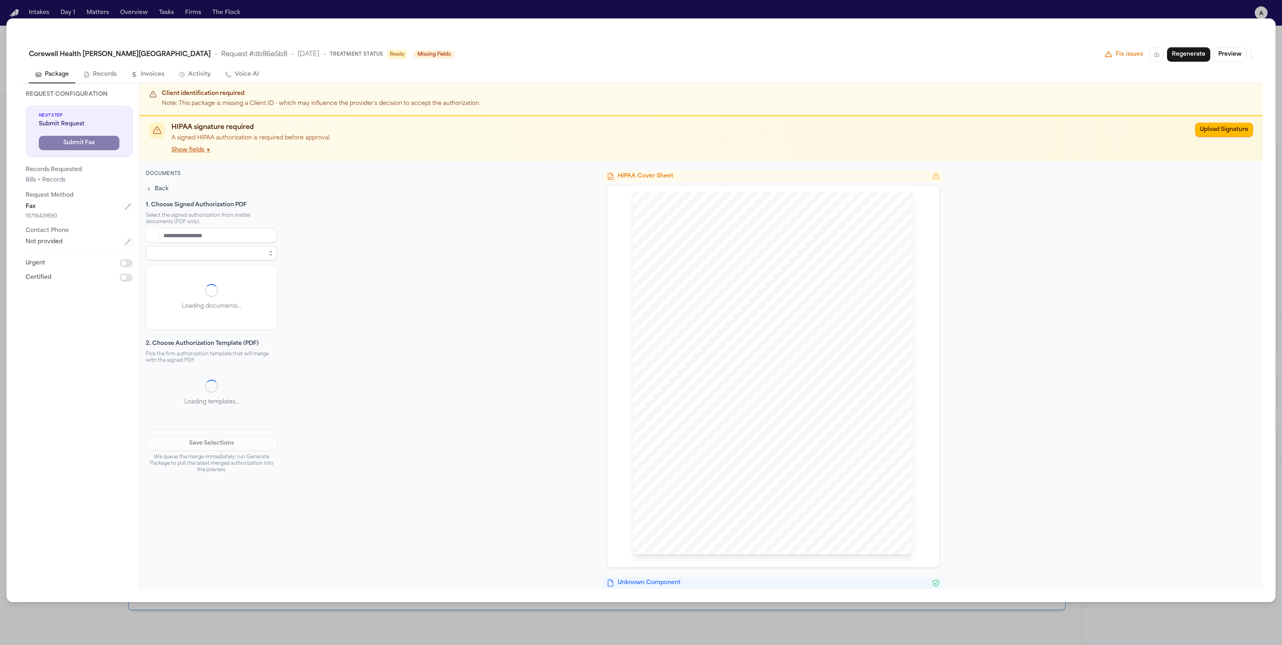
select select "**********"
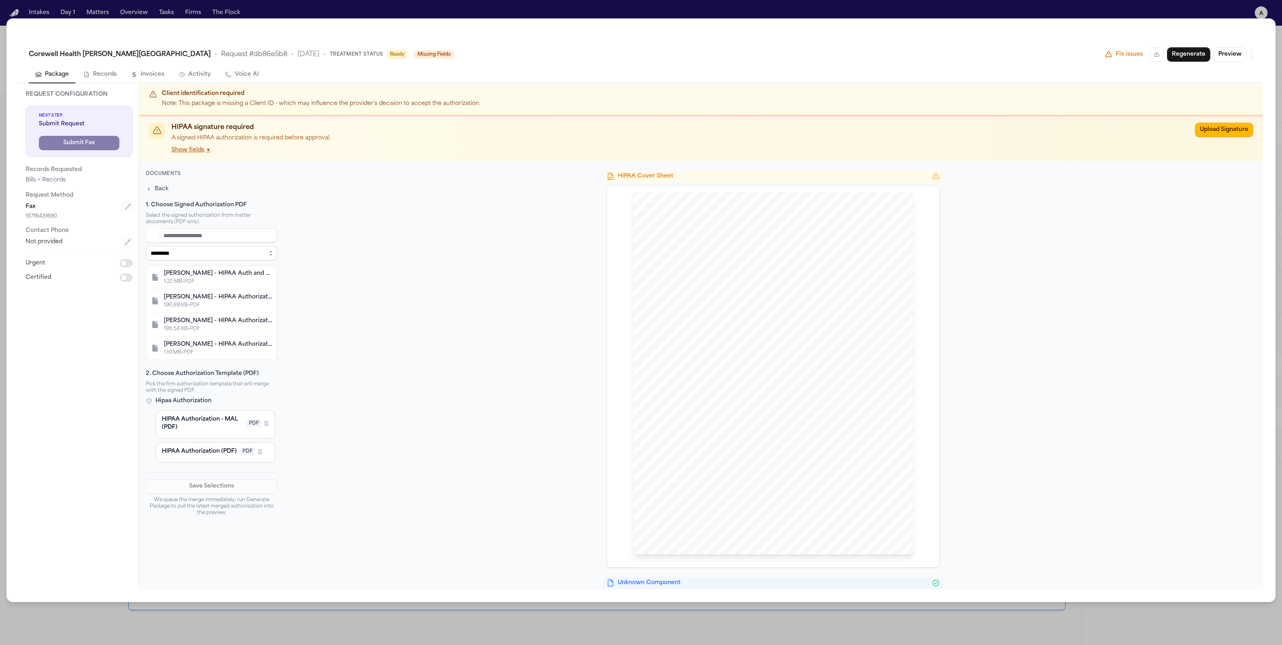
scroll to position [0, 0]
click at [208, 338] on div "D. Adams - HIPAA Authorization and Limited POA - Signed 1.19 MB • PDF" at bounding box center [211, 348] width 131 height 23
click at [208, 431] on div "HIPAA Authorization - MAL (PDF) PDF Firm Template" at bounding box center [215, 424] width 107 height 18
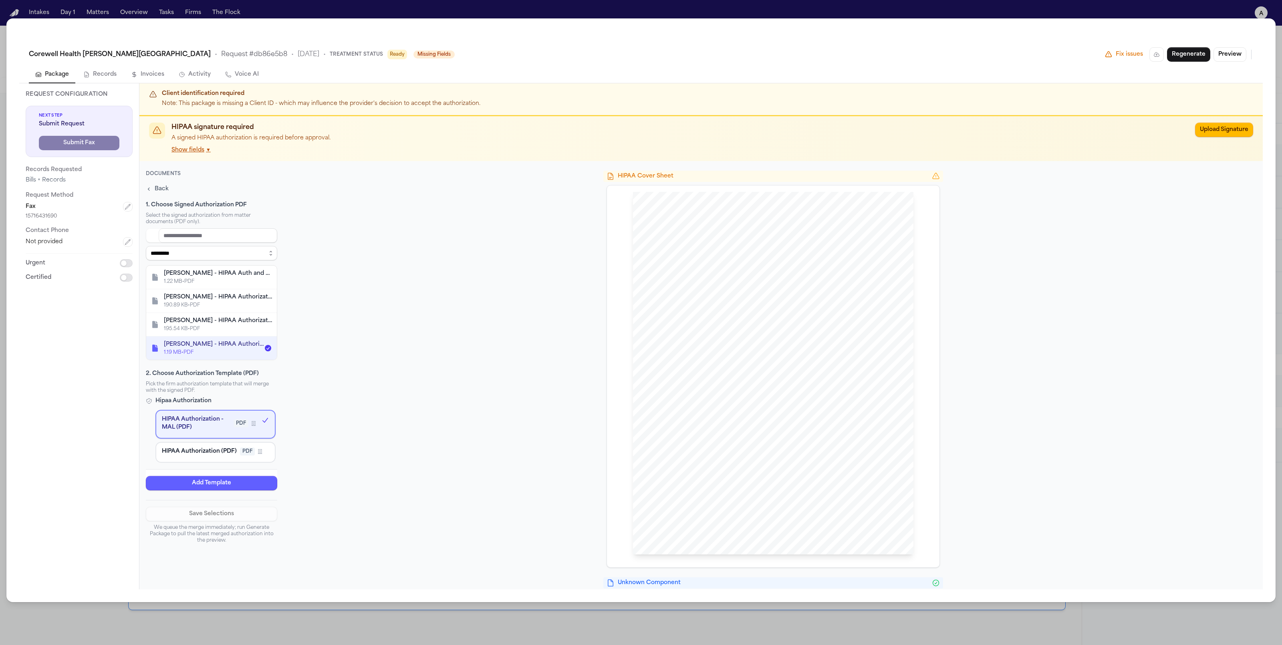
click at [161, 184] on button "Back" at bounding box center [157, 189] width 26 height 11
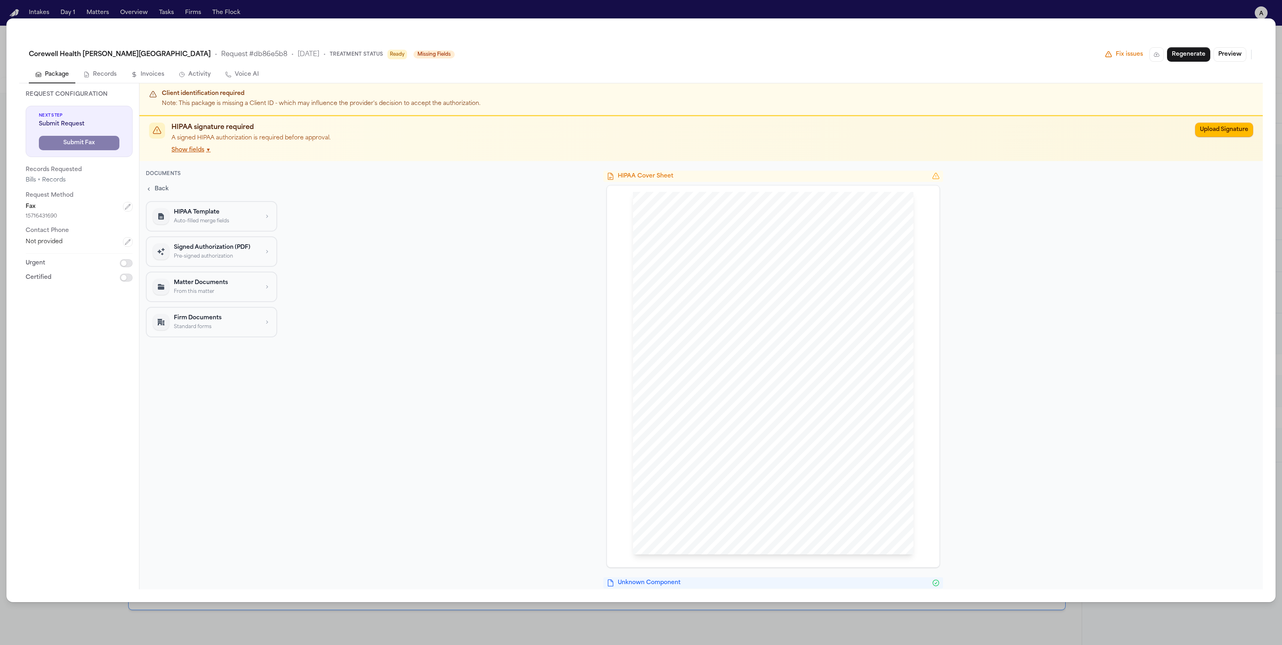
click at [184, 250] on div "Signed Authorization (PDF) Pre-signed authorization" at bounding box center [216, 252] width 85 height 16
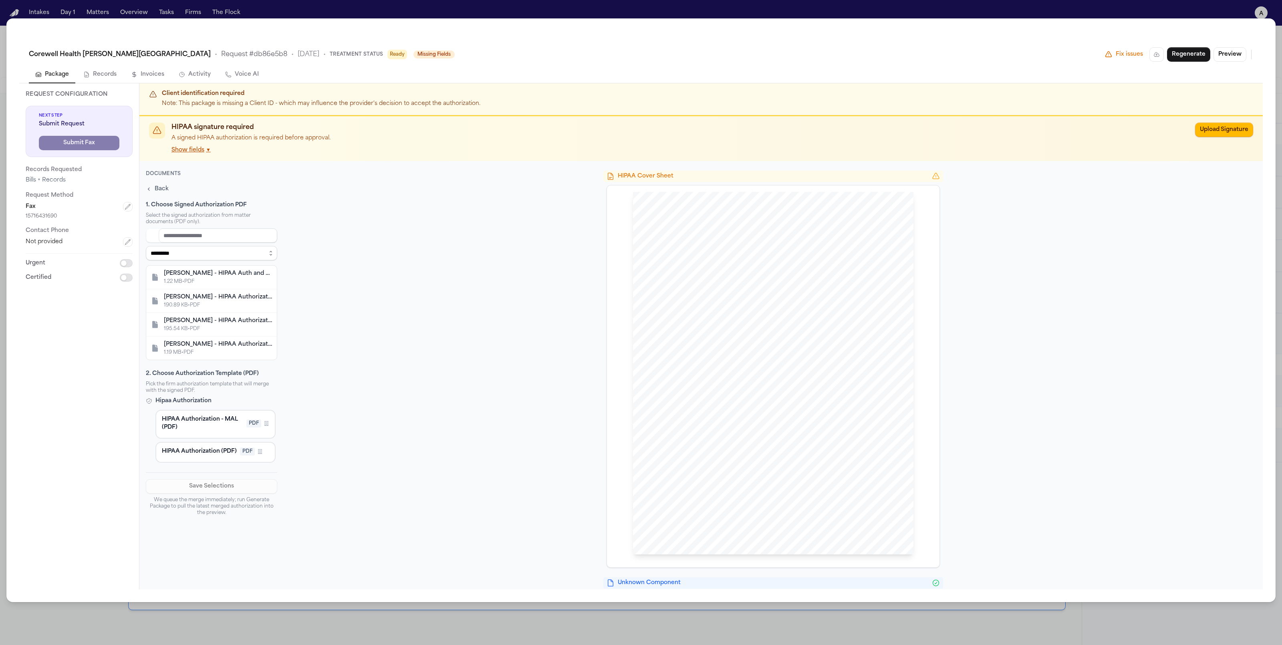
click at [210, 415] on span "HIPAA Authorization - MAL (PDF)" at bounding box center [202, 423] width 81 height 16
click at [201, 303] on div "190.89 KB • PDF" at bounding box center [218, 305] width 108 height 6
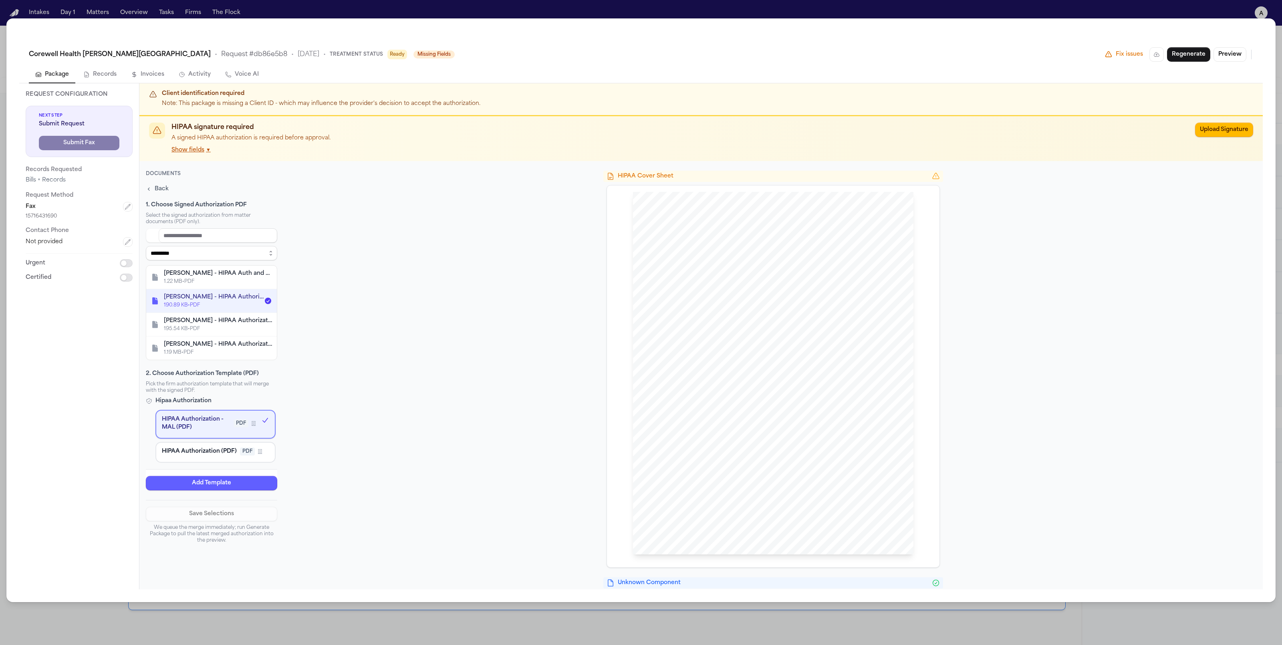
click at [220, 422] on span "HIPAA Authorization - MAL (PDF)" at bounding box center [196, 423] width 69 height 16
click at [158, 185] on span "Back" at bounding box center [162, 189] width 14 height 8
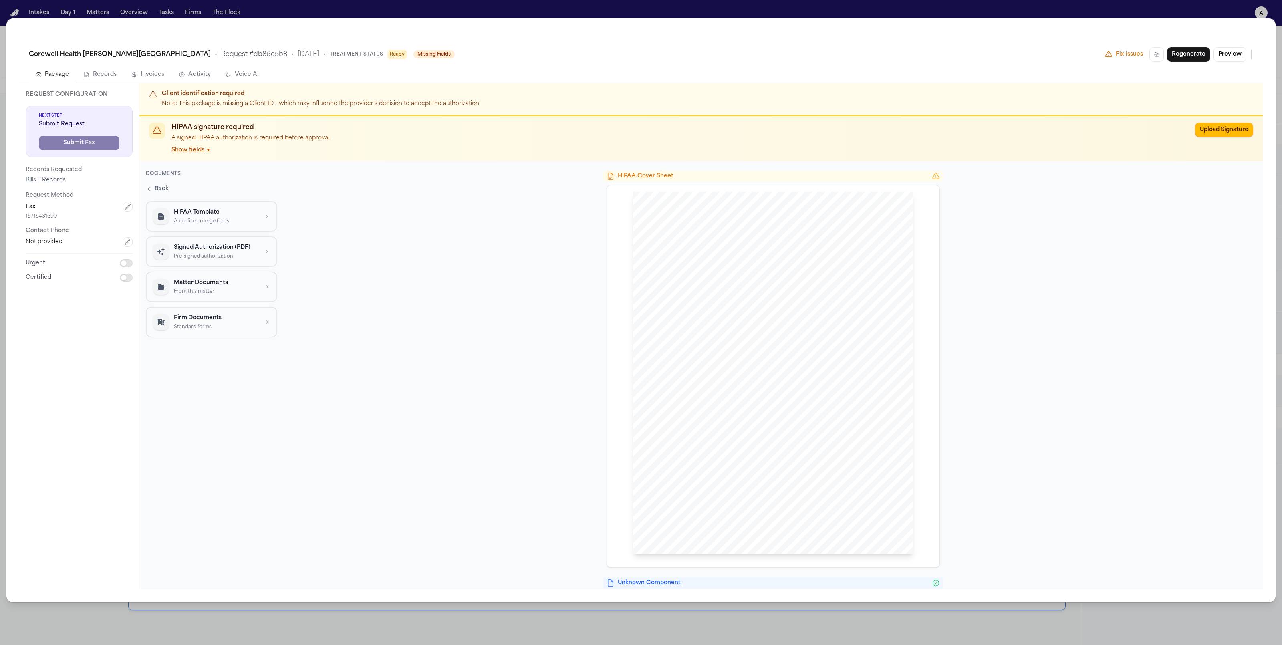
click at [198, 251] on div "Signed Authorization (PDF) Pre-signed authorization" at bounding box center [216, 252] width 85 height 16
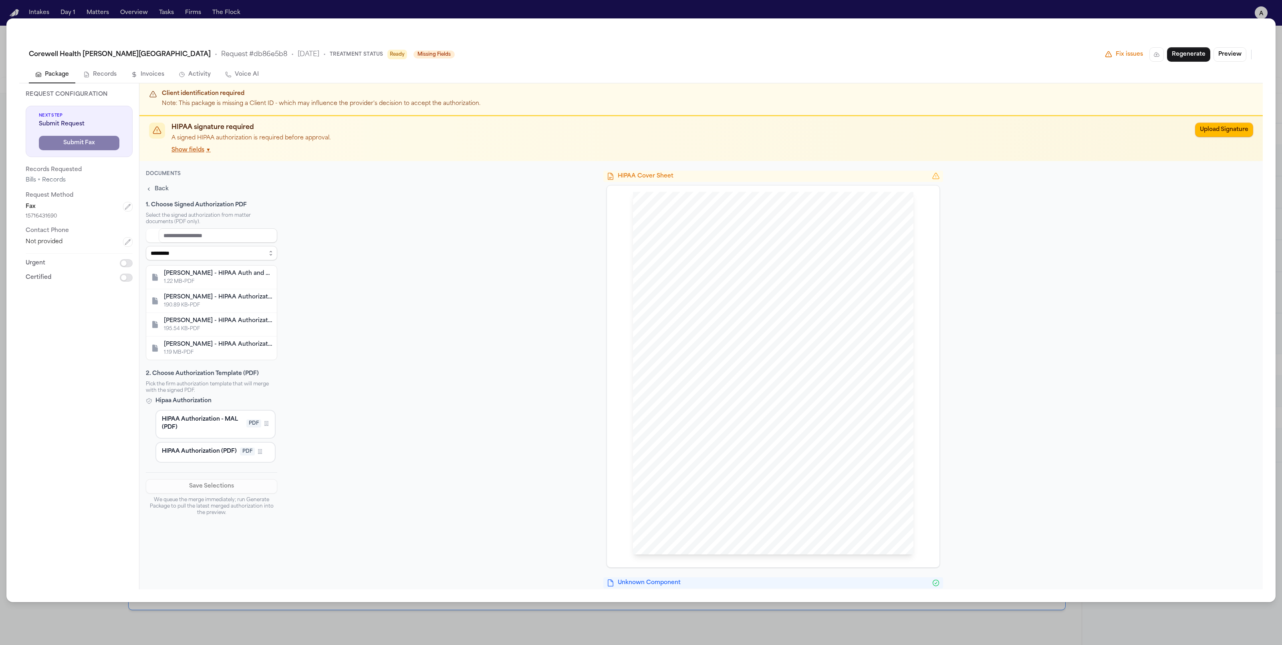
click at [198, 295] on div "D. Adams - HIPAA Authorization - 8.26.25" at bounding box center [218, 297] width 108 height 8
click at [198, 415] on span "HIPAA Authorization - MAL (PDF)" at bounding box center [202, 423] width 81 height 16
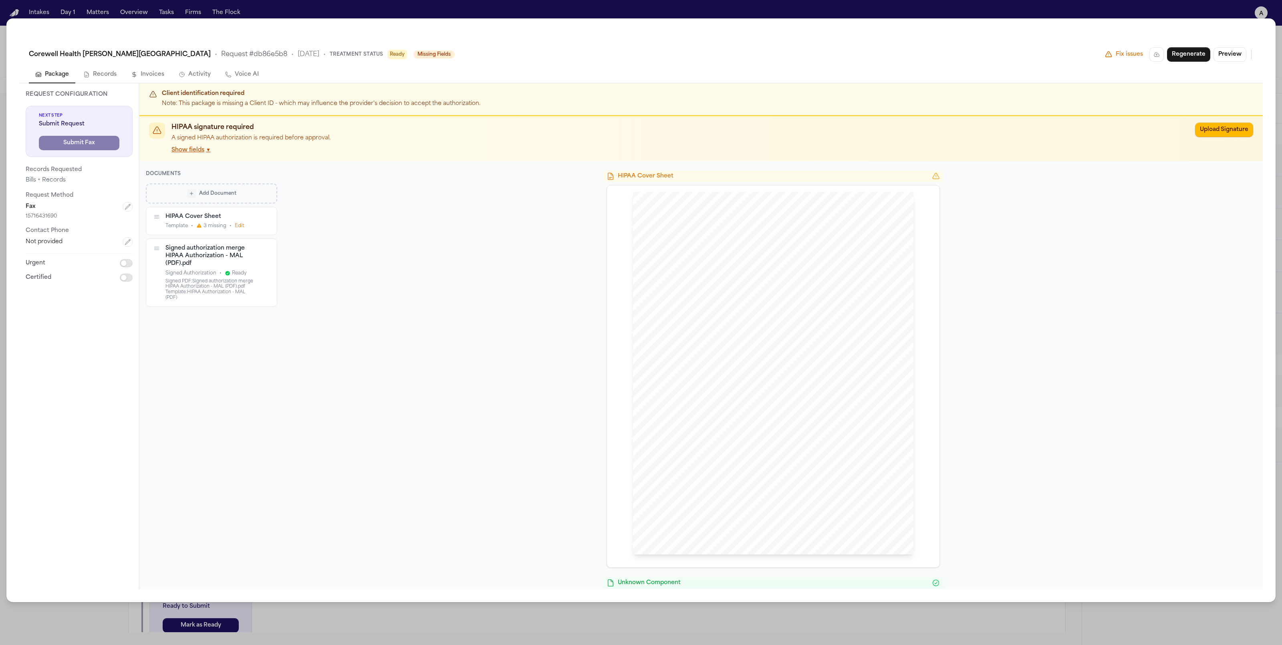
click at [196, 186] on button "Add Document" at bounding box center [211, 194] width 131 height 20
click at [206, 257] on p "Pre-signed authorization" at bounding box center [216, 256] width 85 height 6
select select "**********"
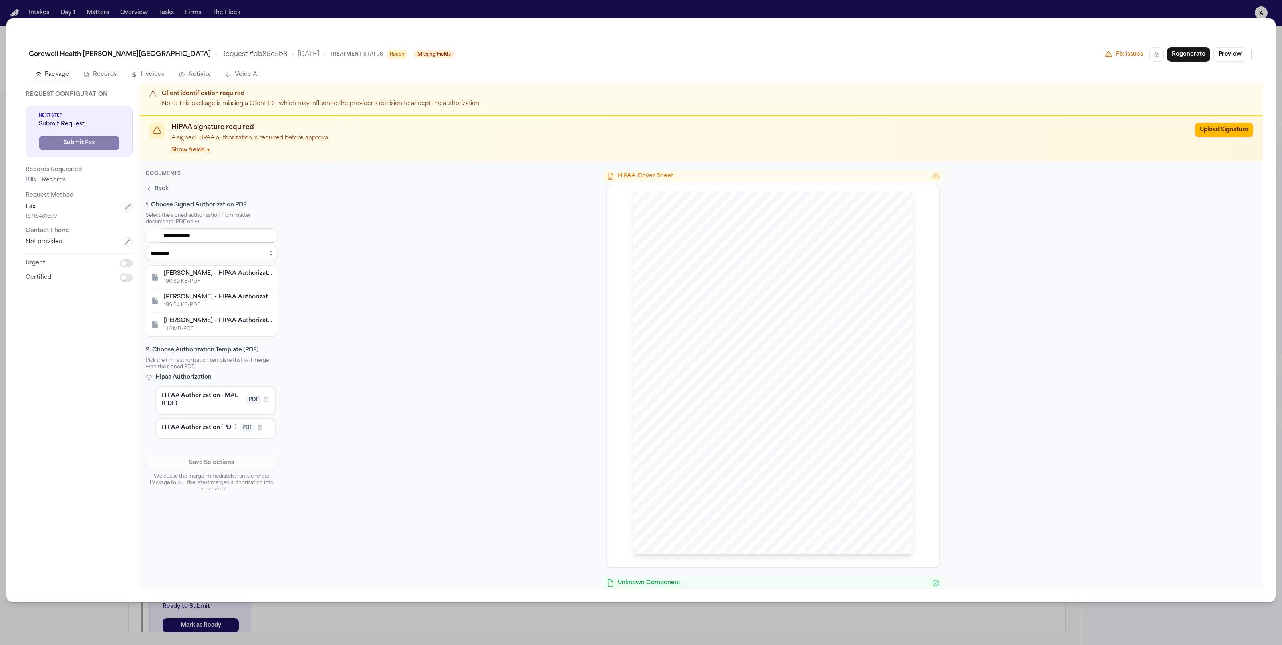
click at [204, 281] on div "190.89 KB • PDF" at bounding box center [218, 281] width 108 height 6
click at [197, 397] on span "HIPAA Authorization - MAL (PDF)" at bounding box center [202, 400] width 81 height 16
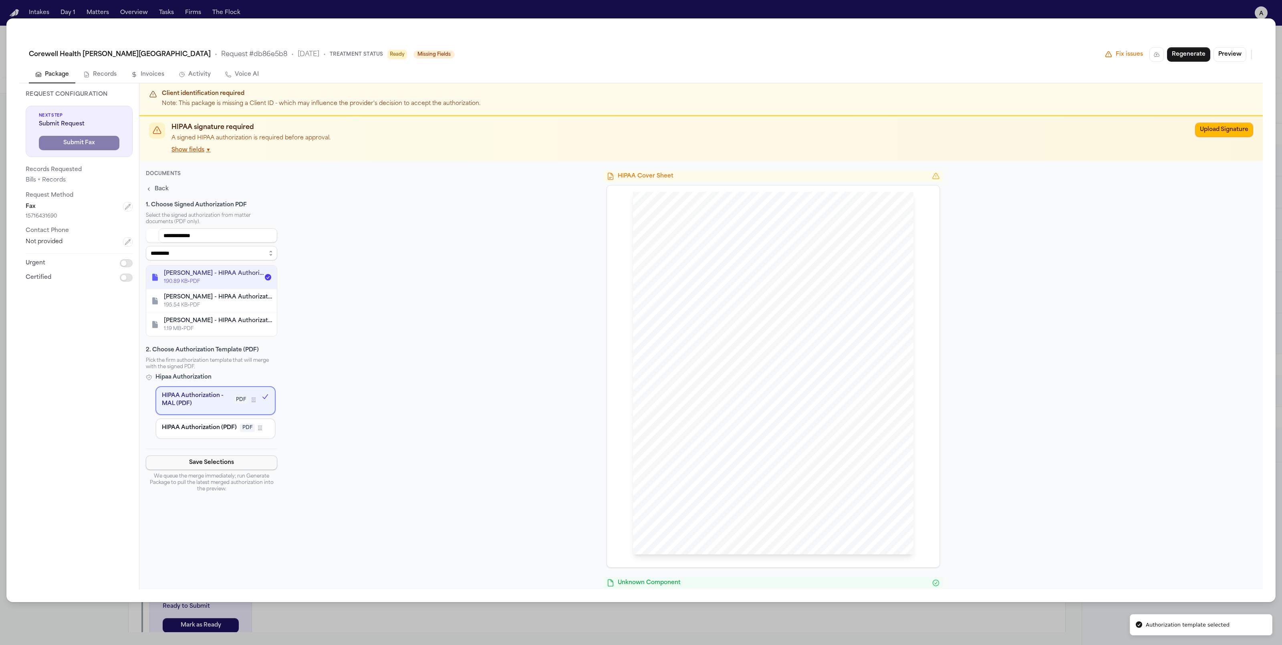
click at [194, 470] on button "Save Selections" at bounding box center [211, 463] width 131 height 14
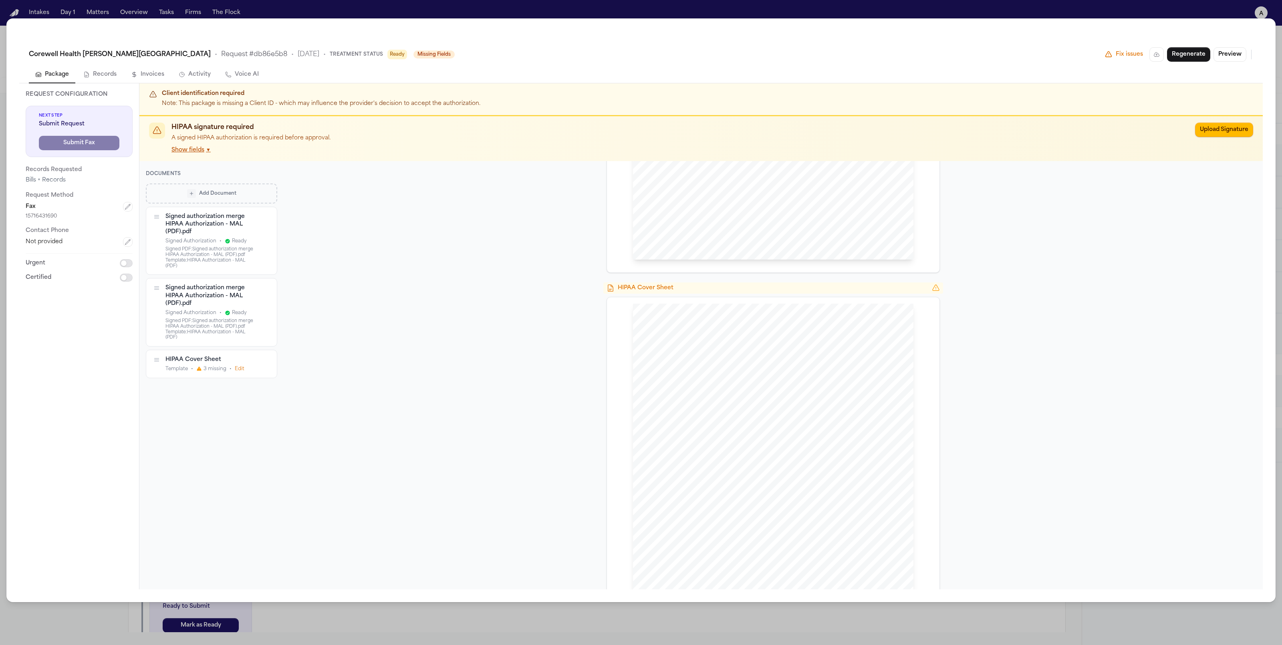
scroll to position [1528, 0]
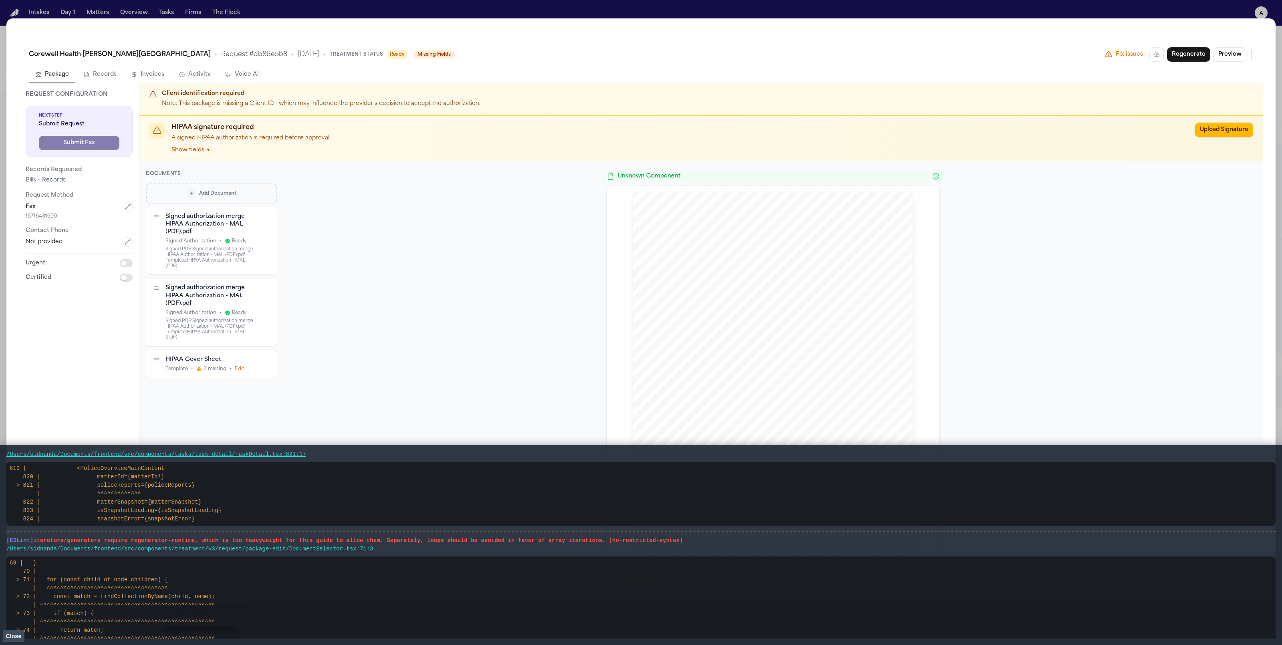
scroll to position [15, 0]
click at [401, 553] on li "[ESLint] iterators/generators require regenerator-runtime, which is too heavywe…" at bounding box center [640, 620] width 1269 height 179
drag, startPoint x: 403, startPoint y: 545, endPoint x: 0, endPoint y: 537, distance: 403.5
click at [0, 537] on main "[TypeScript] Type 'PoliceReportSchema[]' is not assignable to type 'ReadPoliceR…" at bounding box center [641, 545] width 1282 height 200
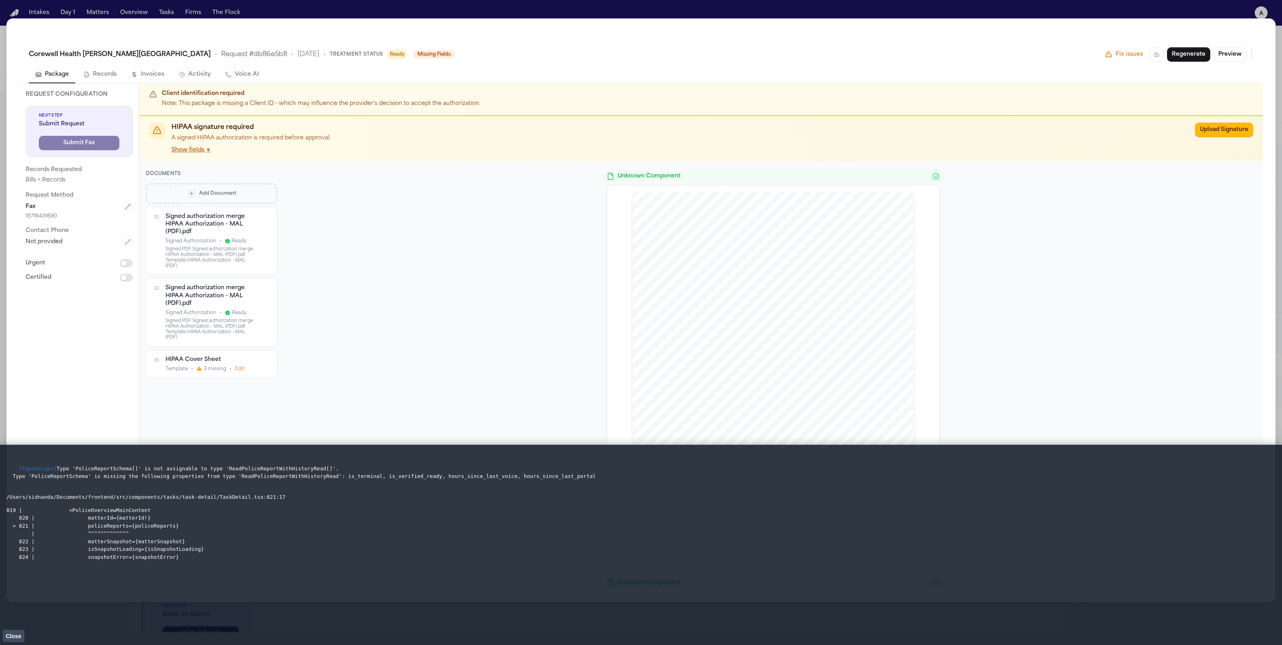
scroll to position [0, 0]
click at [18, 641] on button "Close" at bounding box center [14, 636] width 22 height 12
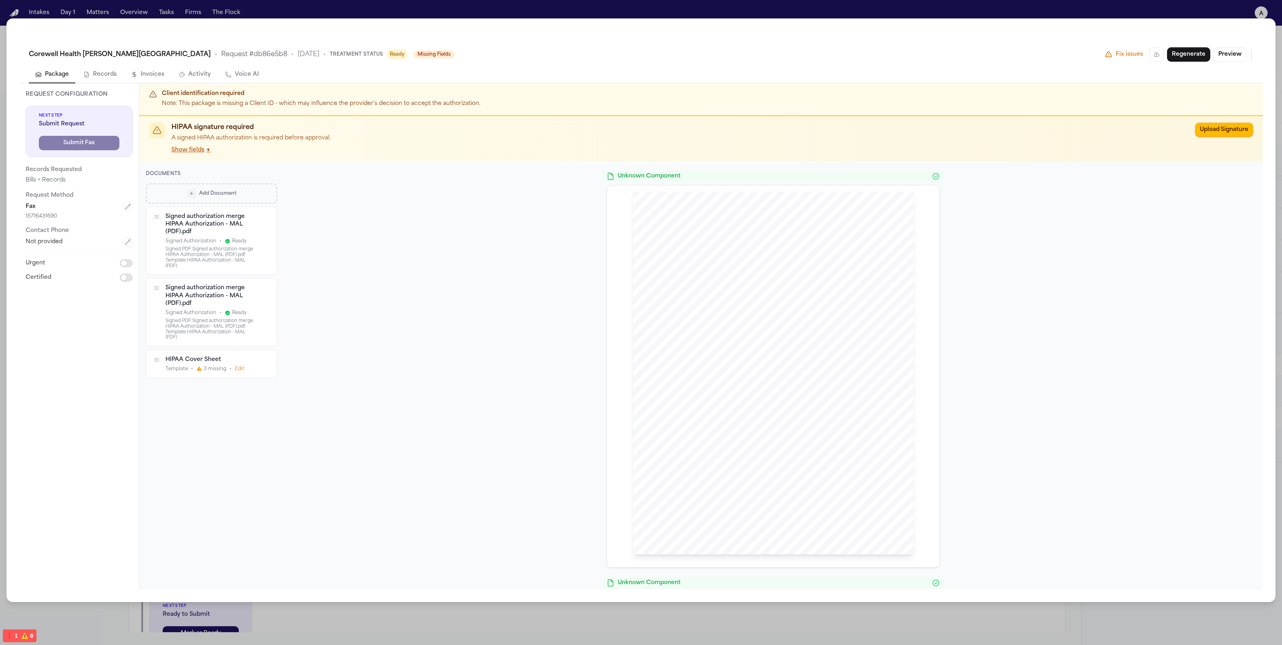
click at [212, 615] on div "Corewell Health William Beaumont University Hospital • Request # db86e5b8 • 10/…" at bounding box center [641, 322] width 1282 height 645
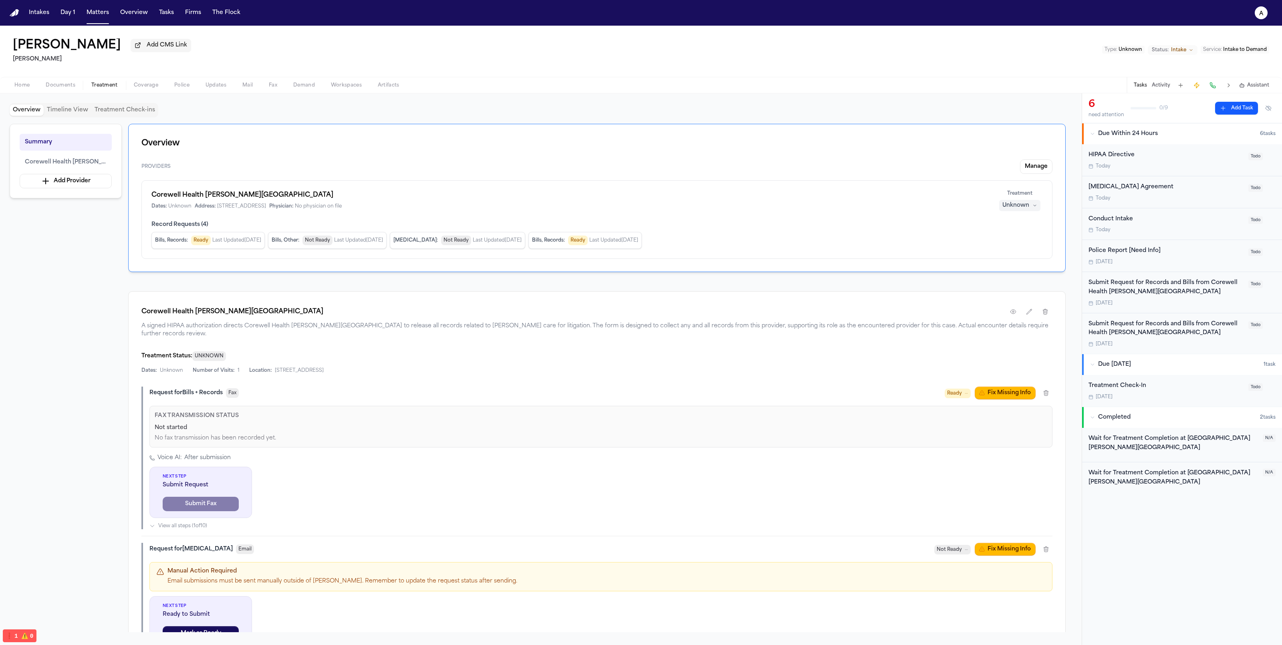
scroll to position [452, 0]
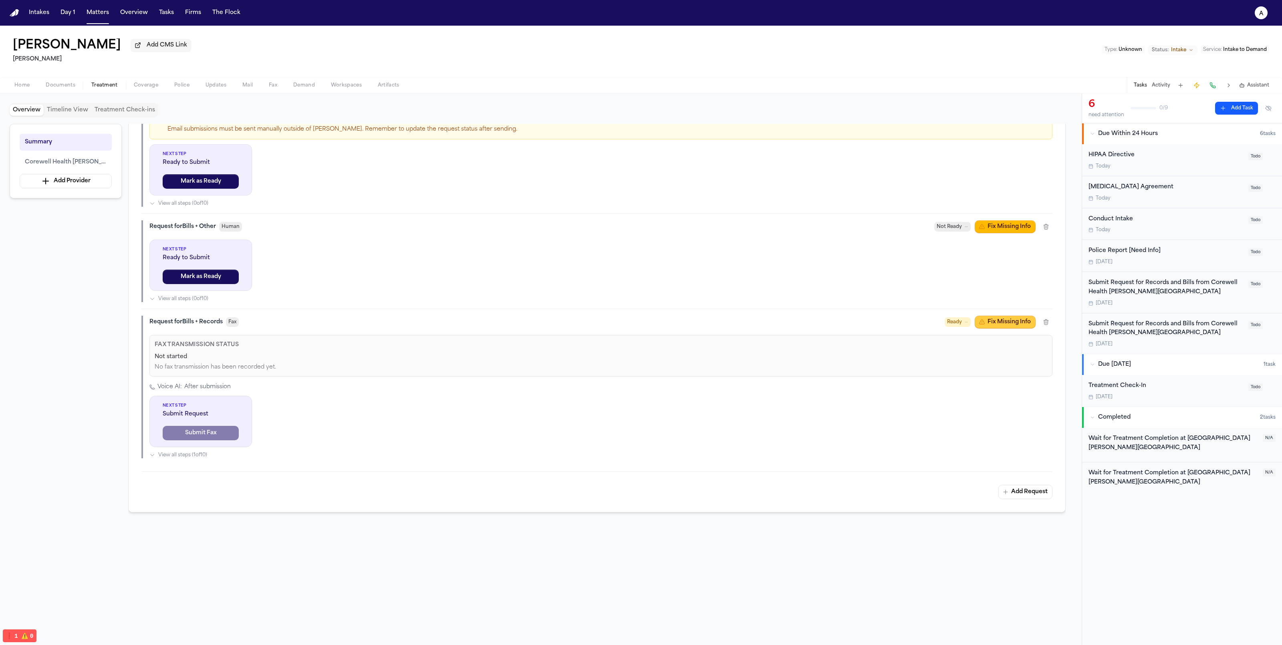
click at [1002, 318] on button "Fix Missing Info" at bounding box center [1005, 322] width 61 height 13
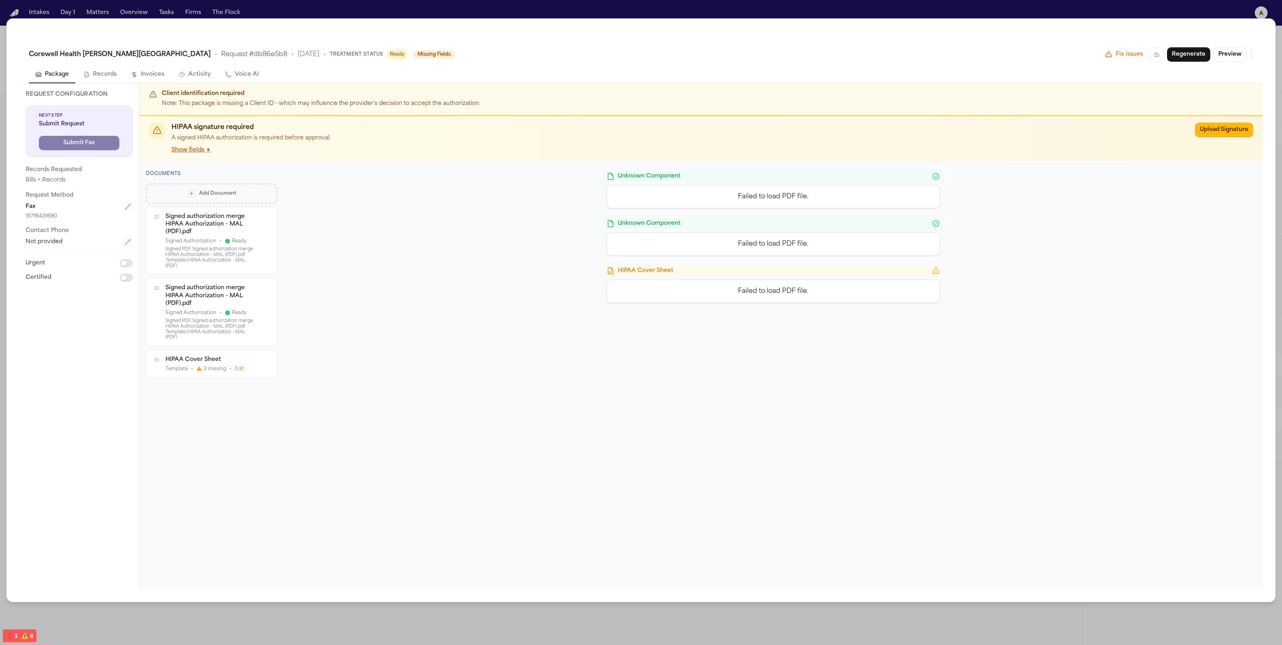
click at [266, 215] on icon "button" at bounding box center [266, 217] width 6 height 6
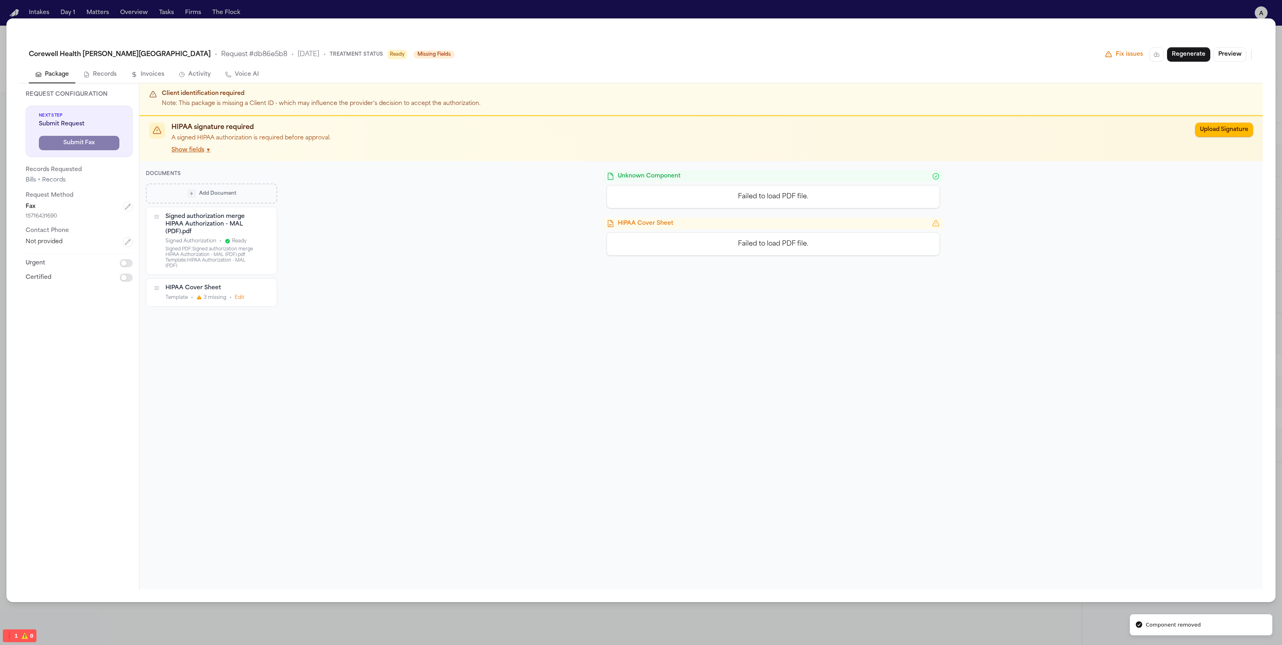
click at [266, 215] on icon "button" at bounding box center [266, 217] width 6 height 6
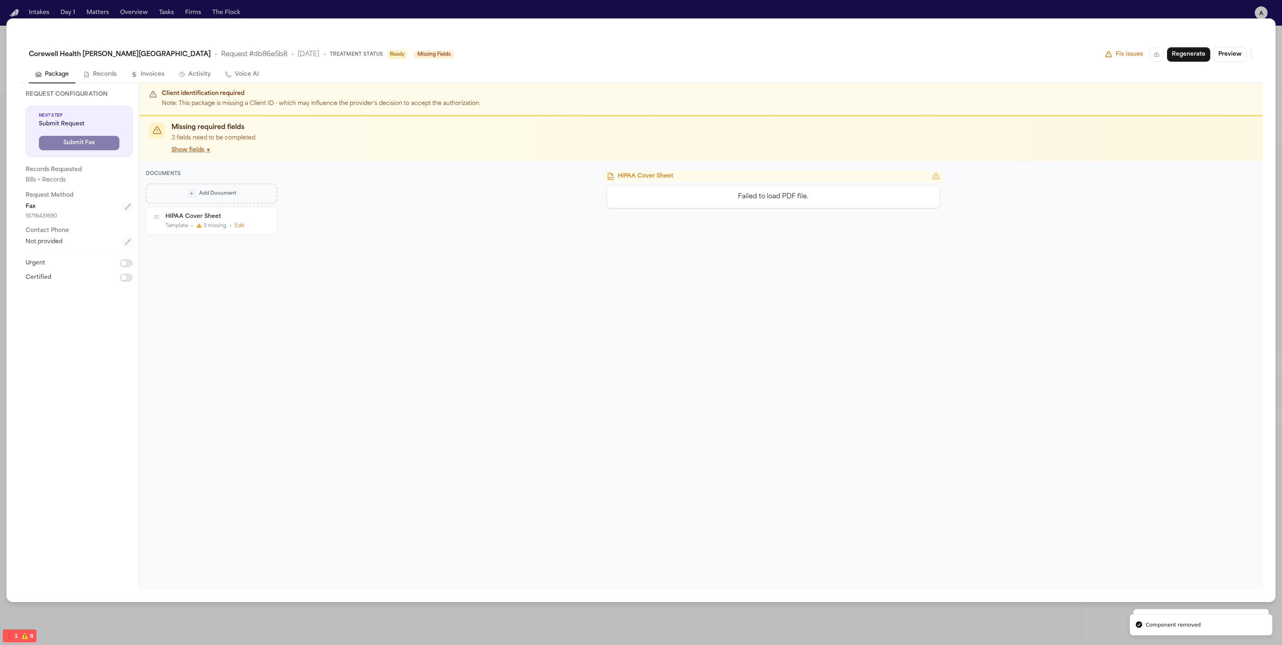
click at [266, 215] on icon "button" at bounding box center [266, 217] width 6 height 6
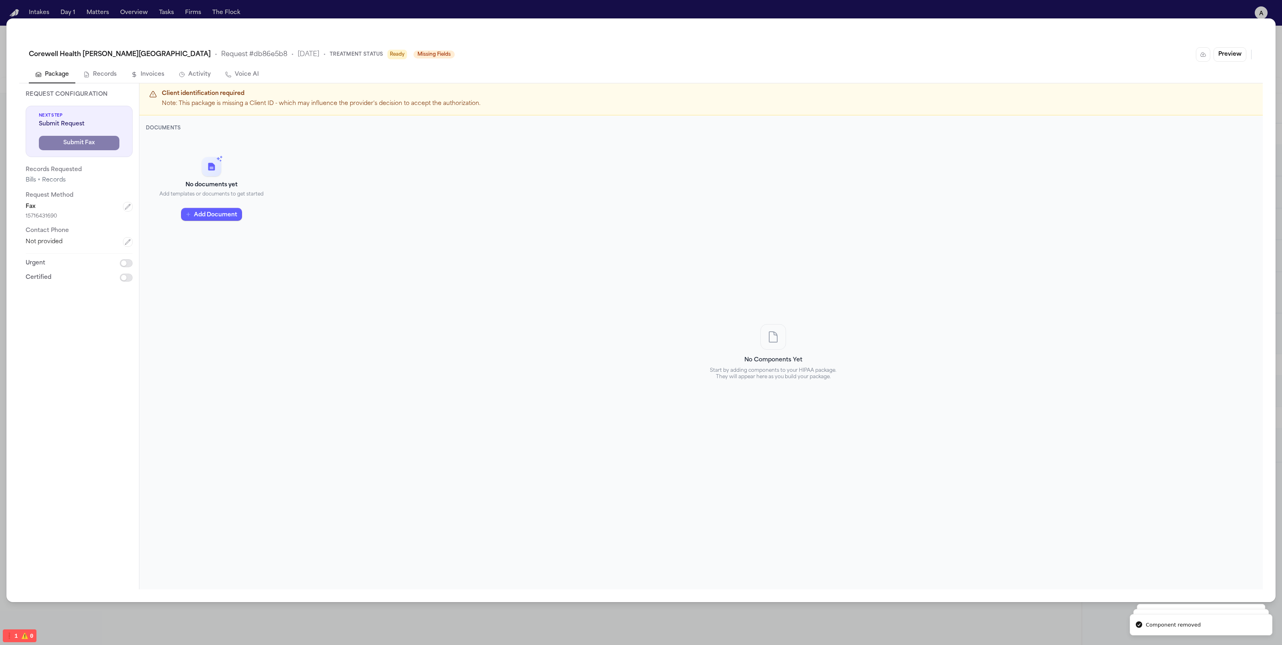
click at [224, 196] on p "Add templates or documents to get started" at bounding box center [211, 195] width 104 height 8
click at [217, 212] on button "Add Document" at bounding box center [211, 214] width 61 height 13
click at [225, 202] on p "Signed Authorization (PDF)" at bounding box center [216, 202] width 85 height 8
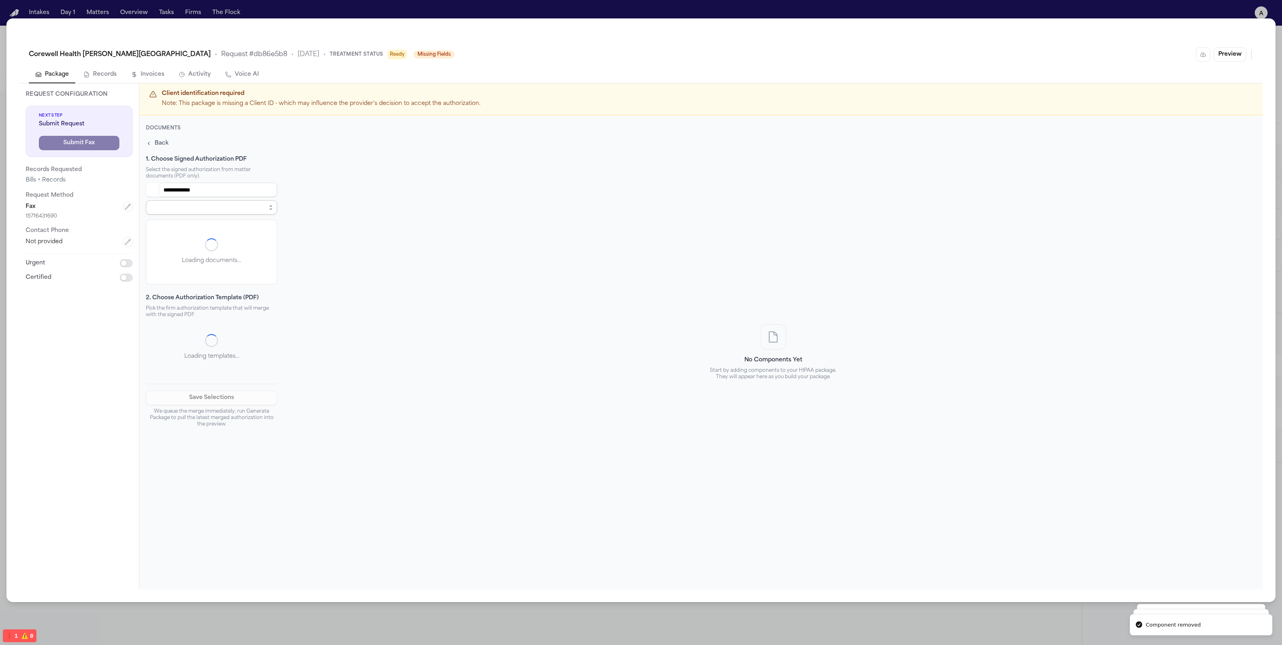
select select "**********"
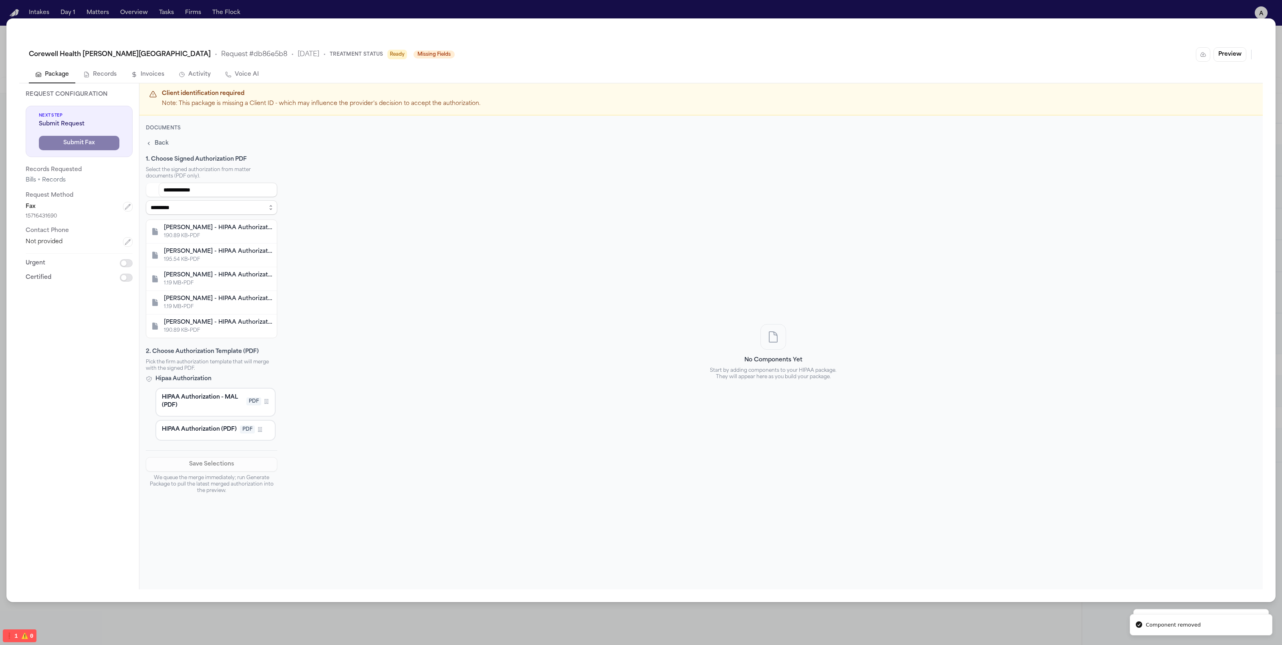
click at [226, 235] on div "190.89 KB • PDF" at bounding box center [218, 236] width 108 height 6
click at [224, 413] on button "HIPAA Authorization - MAL (PDF) PDF Firm Template" at bounding box center [215, 402] width 120 height 29
click at [222, 477] on div "Save Selections We queue the merge immediately; run Generate Package to pull th…" at bounding box center [211, 472] width 131 height 44
click at [216, 472] on button "Save Selections" at bounding box center [211, 464] width 131 height 14
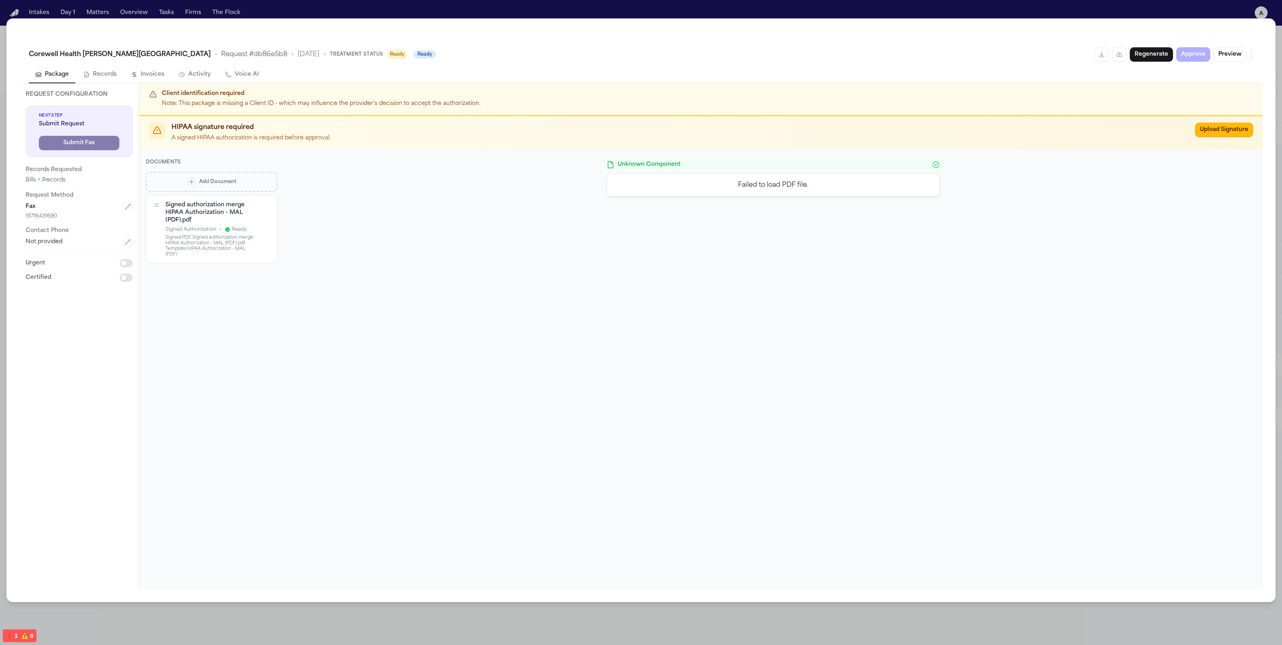
click at [238, 237] on div "Signed PDF: Signed authorization merge HIPAA Authorization - MAL (PDF).pdf" at bounding box center [210, 241] width 91 height 11
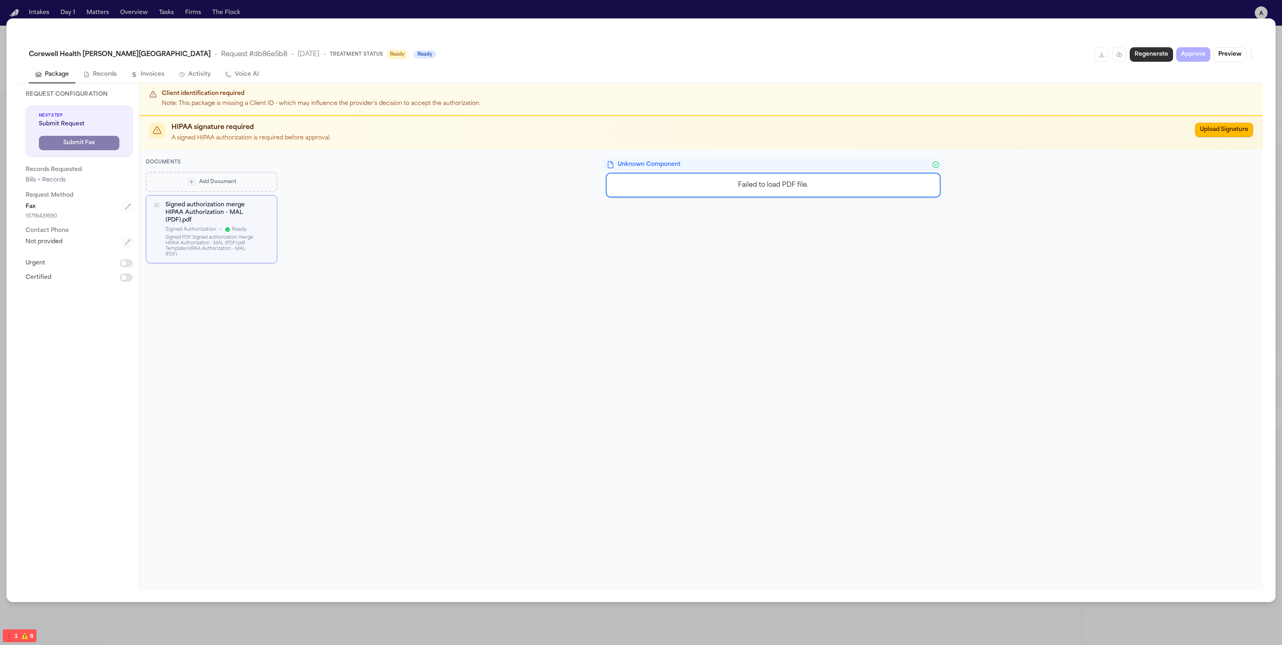
click at [1148, 56] on button "Regenerate" at bounding box center [1151, 54] width 43 height 14
click at [269, 203] on button "button" at bounding box center [266, 205] width 9 height 9
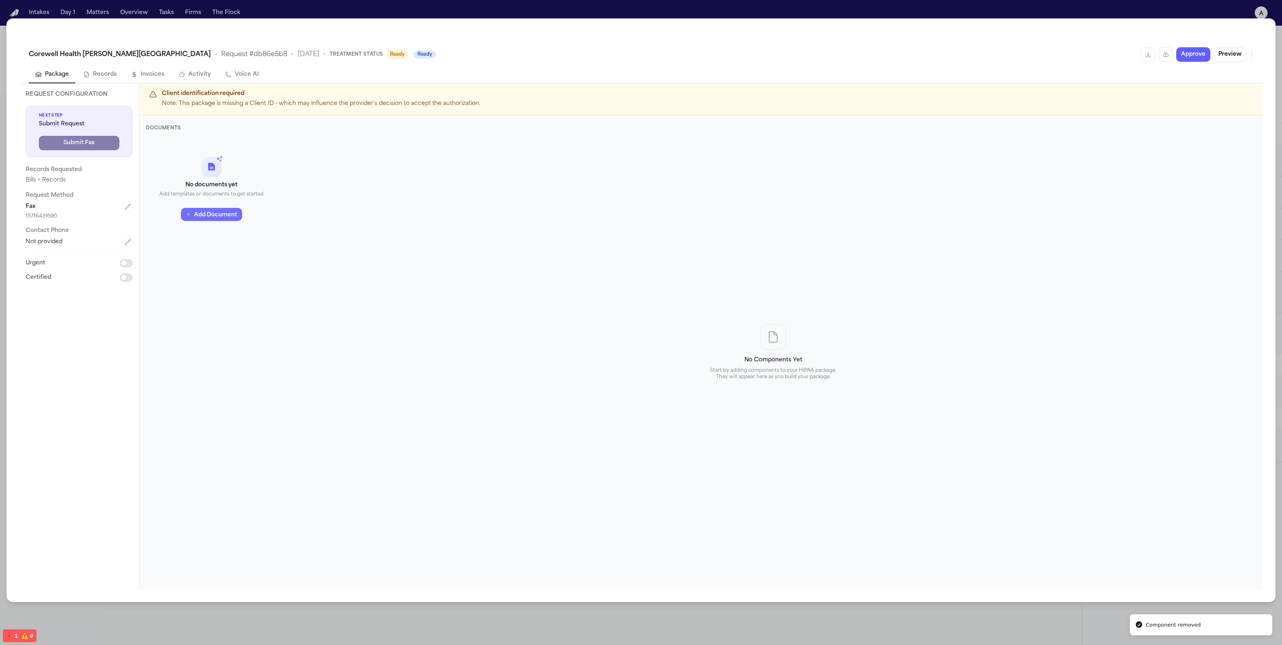
click at [227, 210] on button "Add Document" at bounding box center [211, 214] width 61 height 13
click at [228, 208] on p "Pre-signed authorization" at bounding box center [216, 211] width 85 height 6
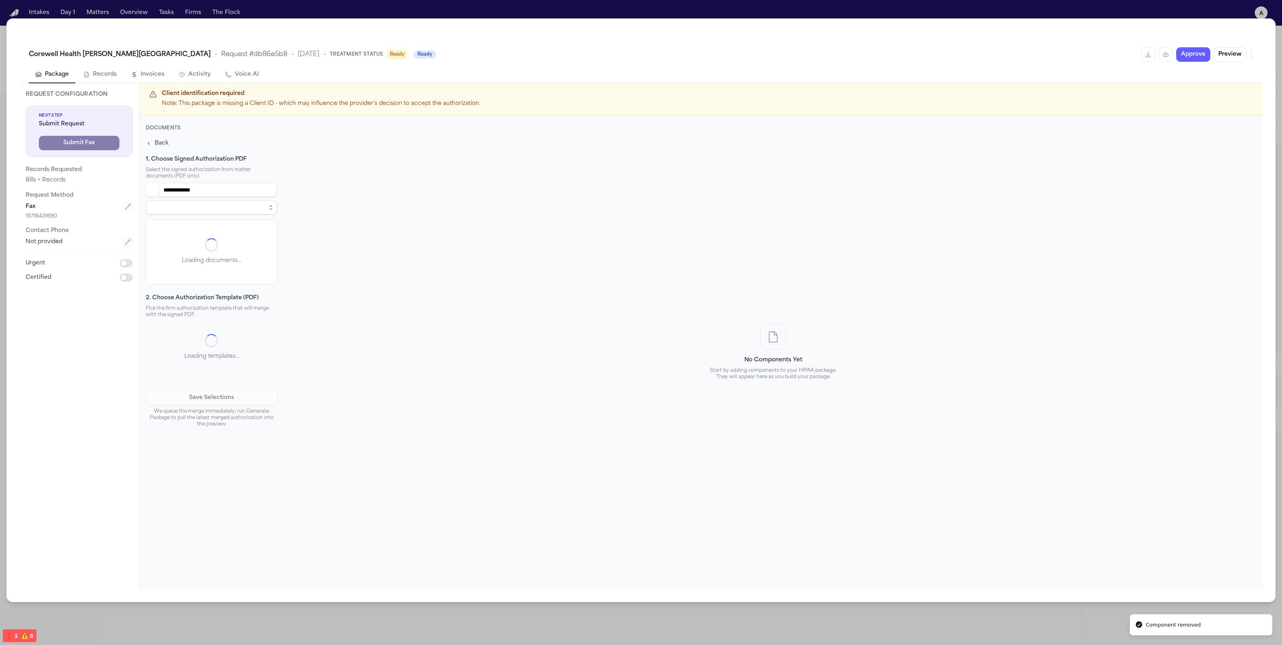
select select "**********"
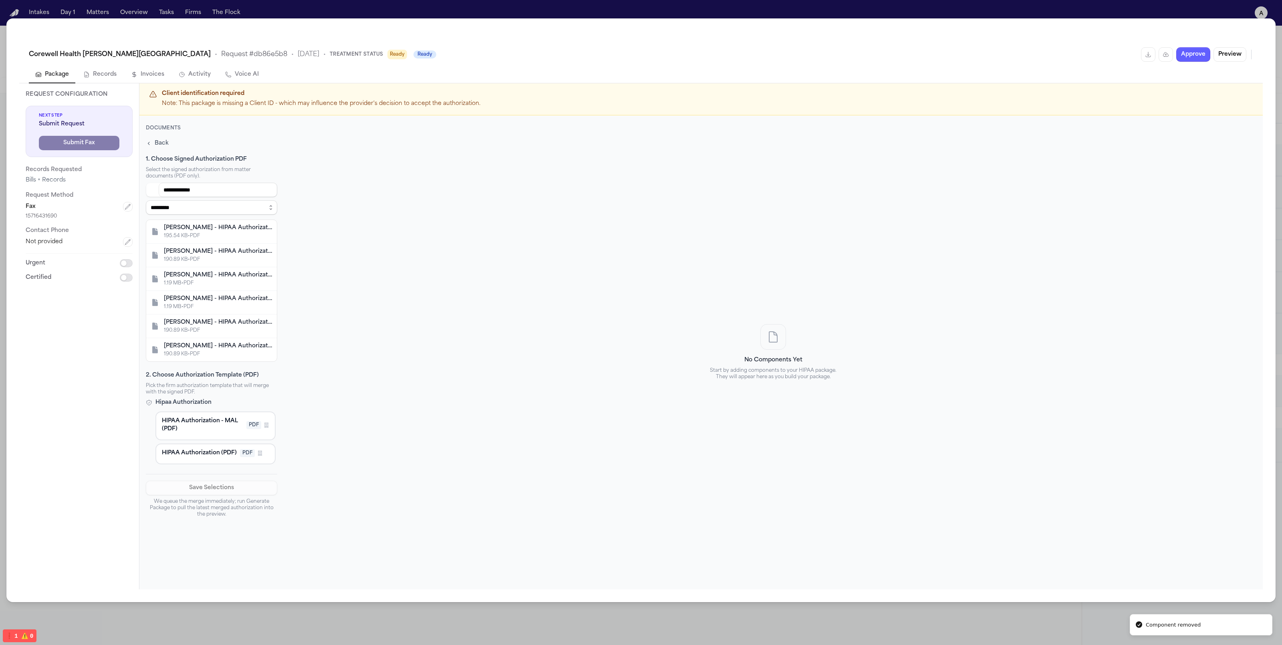
click at [222, 239] on div "D. Adams - HIPAA Authorization - 8.26.25 195.54 KB • PDF" at bounding box center [211, 232] width 131 height 24
click at [204, 427] on span "HIPAA Authorization - MAL (PDF)" at bounding box center [202, 425] width 81 height 16
click at [210, 495] on button "Save Selections" at bounding box center [211, 488] width 131 height 14
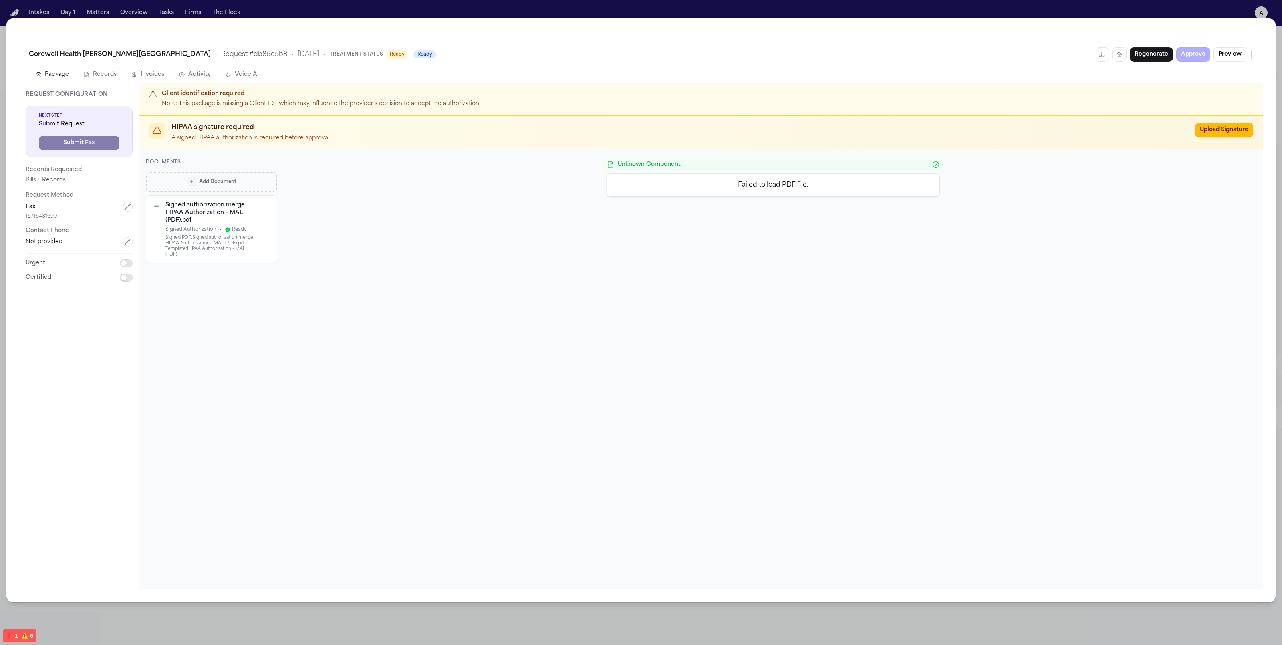
click at [234, 221] on div "Signed authorization merge HIPAA Authorization - MAL (PDF).pdf" at bounding box center [210, 212] width 91 height 23
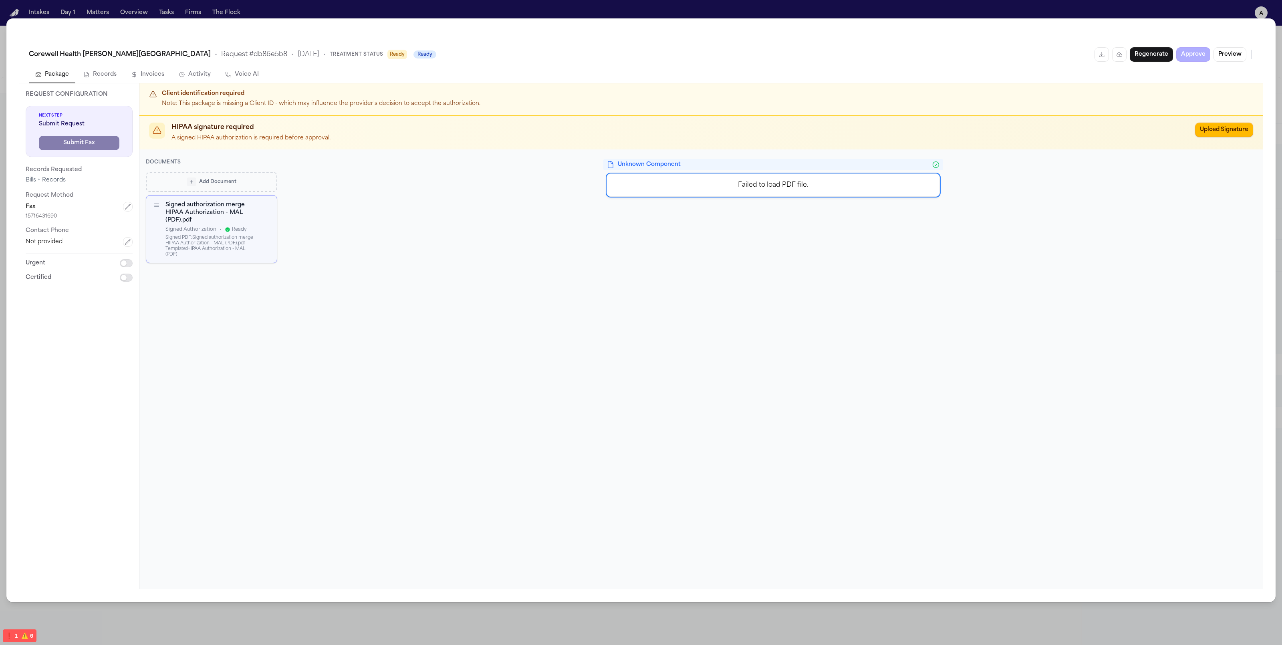
click at [269, 206] on icon "button" at bounding box center [266, 206] width 6 height 6
click at [211, 193] on div "Add Document Signed authorization merge HIPAA Authorization - MAL (PDF).pdf Sig…" at bounding box center [211, 218] width 131 height 92
click at [208, 176] on button "Add Document" at bounding box center [211, 182] width 131 height 20
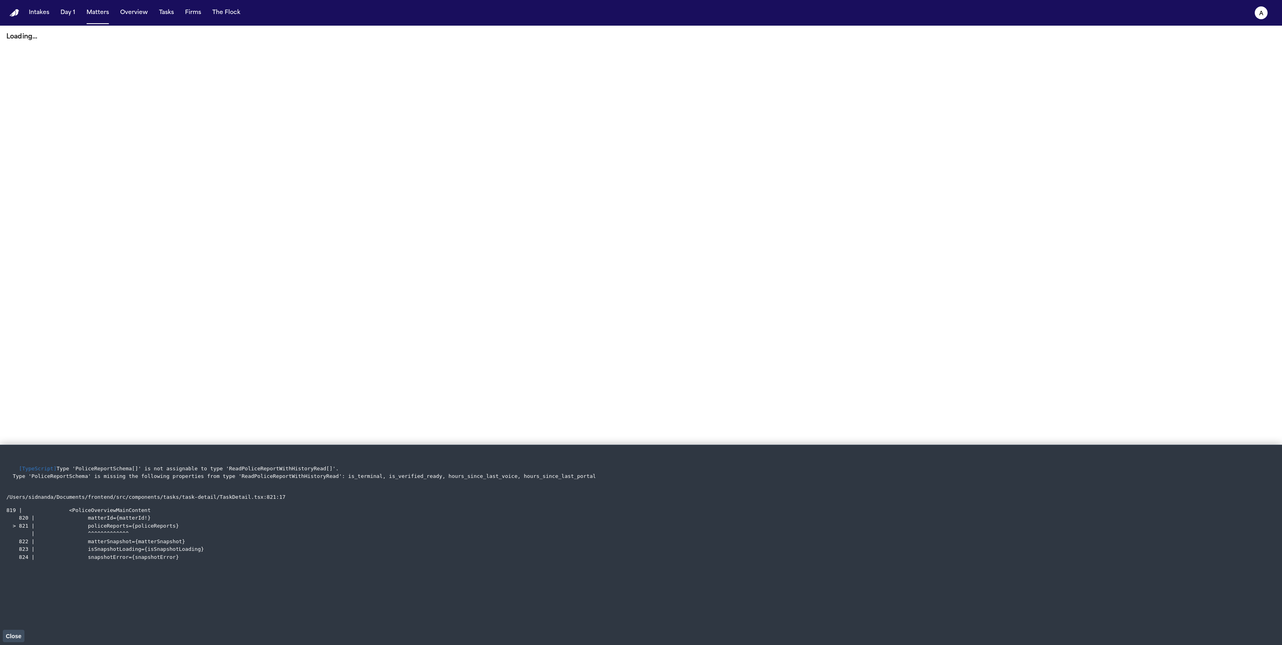
click at [536, 119] on main "Loading..." at bounding box center [641, 335] width 1282 height 619
